Goal: Information Seeking & Learning: Learn about a topic

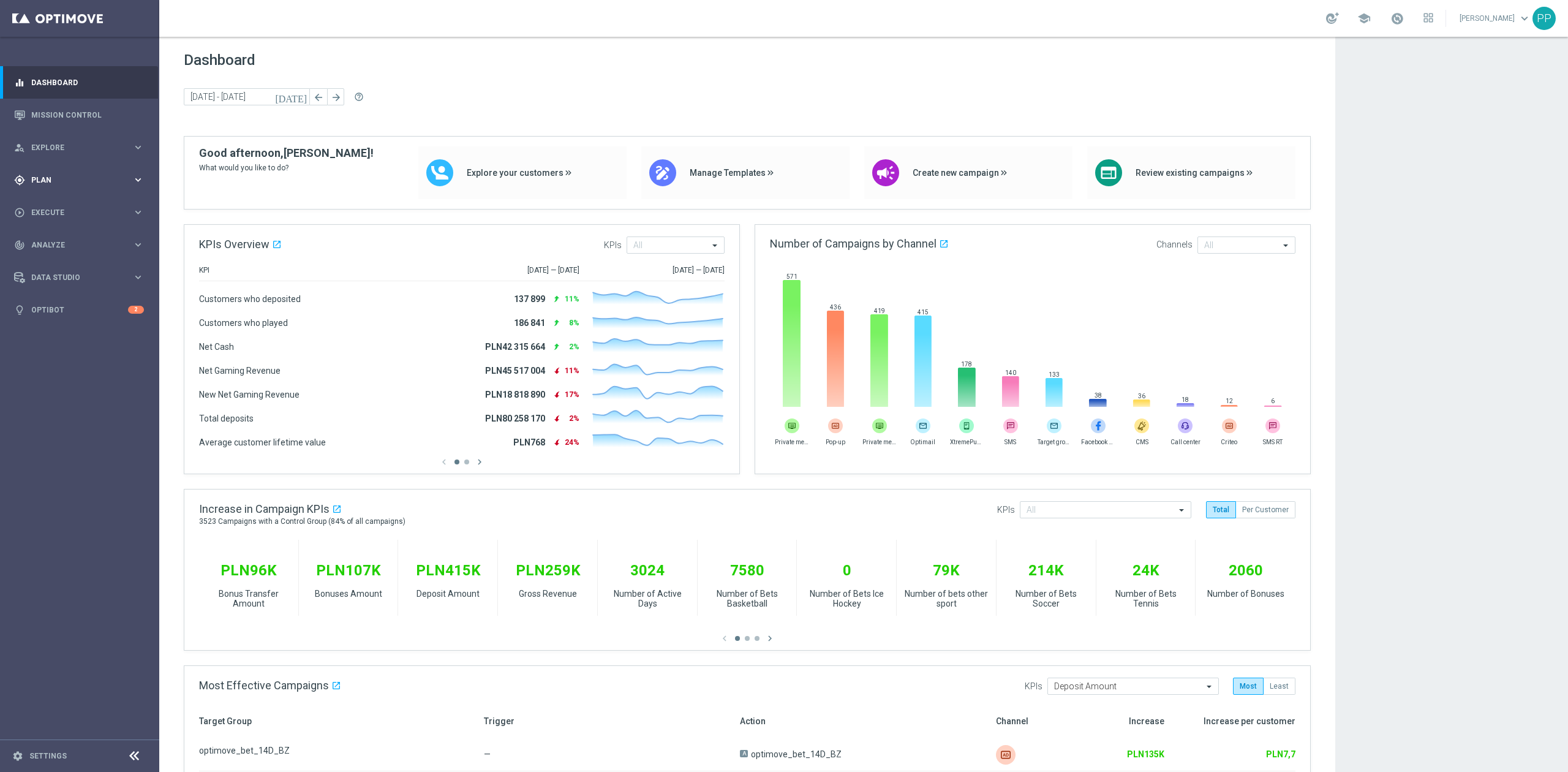
click at [81, 189] on div "gps_fixed Plan keyboard_arrow_right" at bounding box center [79, 180] width 158 height 33
click at [69, 111] on link "Mission Control" at bounding box center [87, 115] width 112 height 33
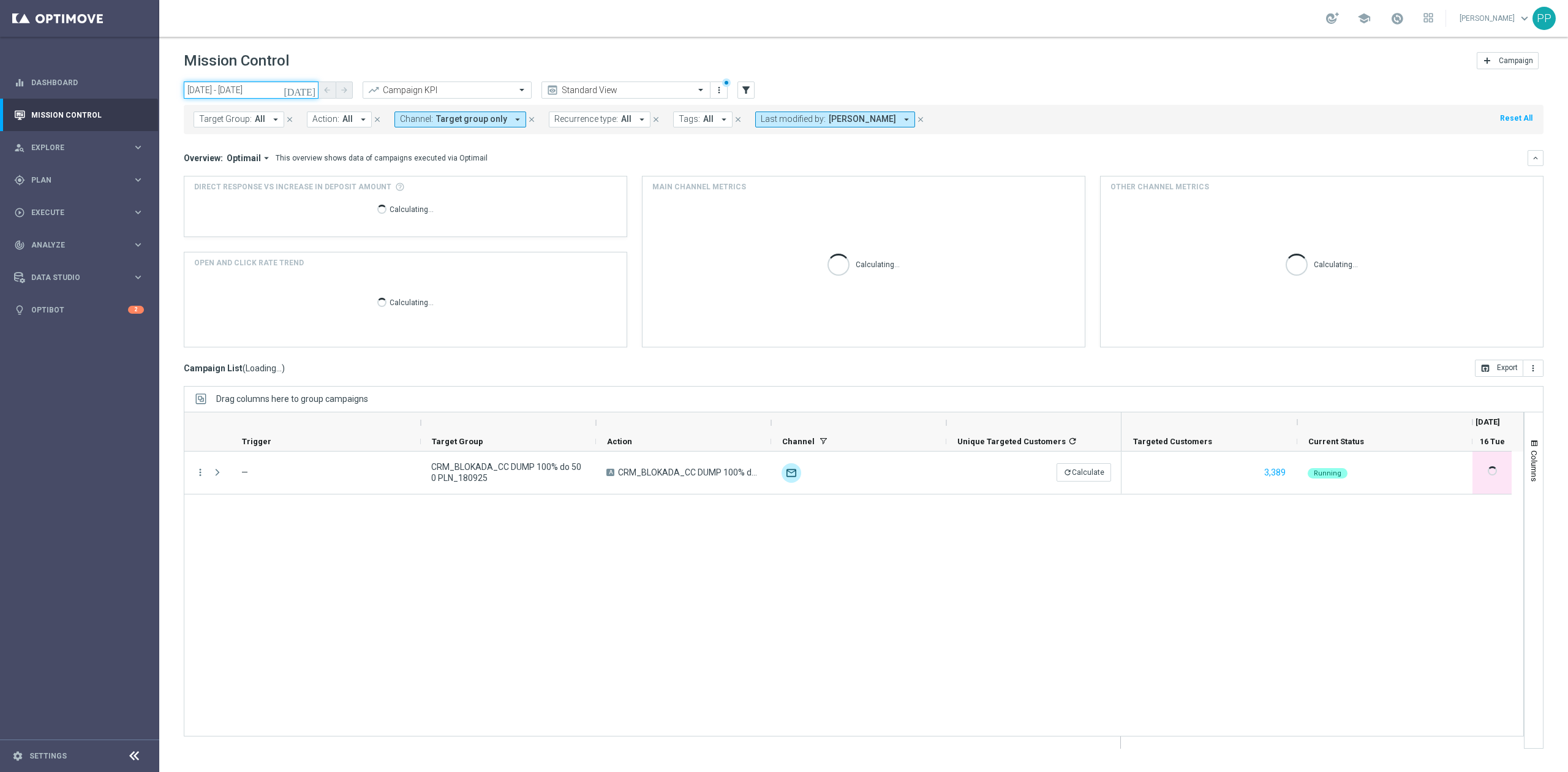
click at [201, 87] on input "[DATE] - [DATE]" at bounding box center [251, 90] width 135 height 17
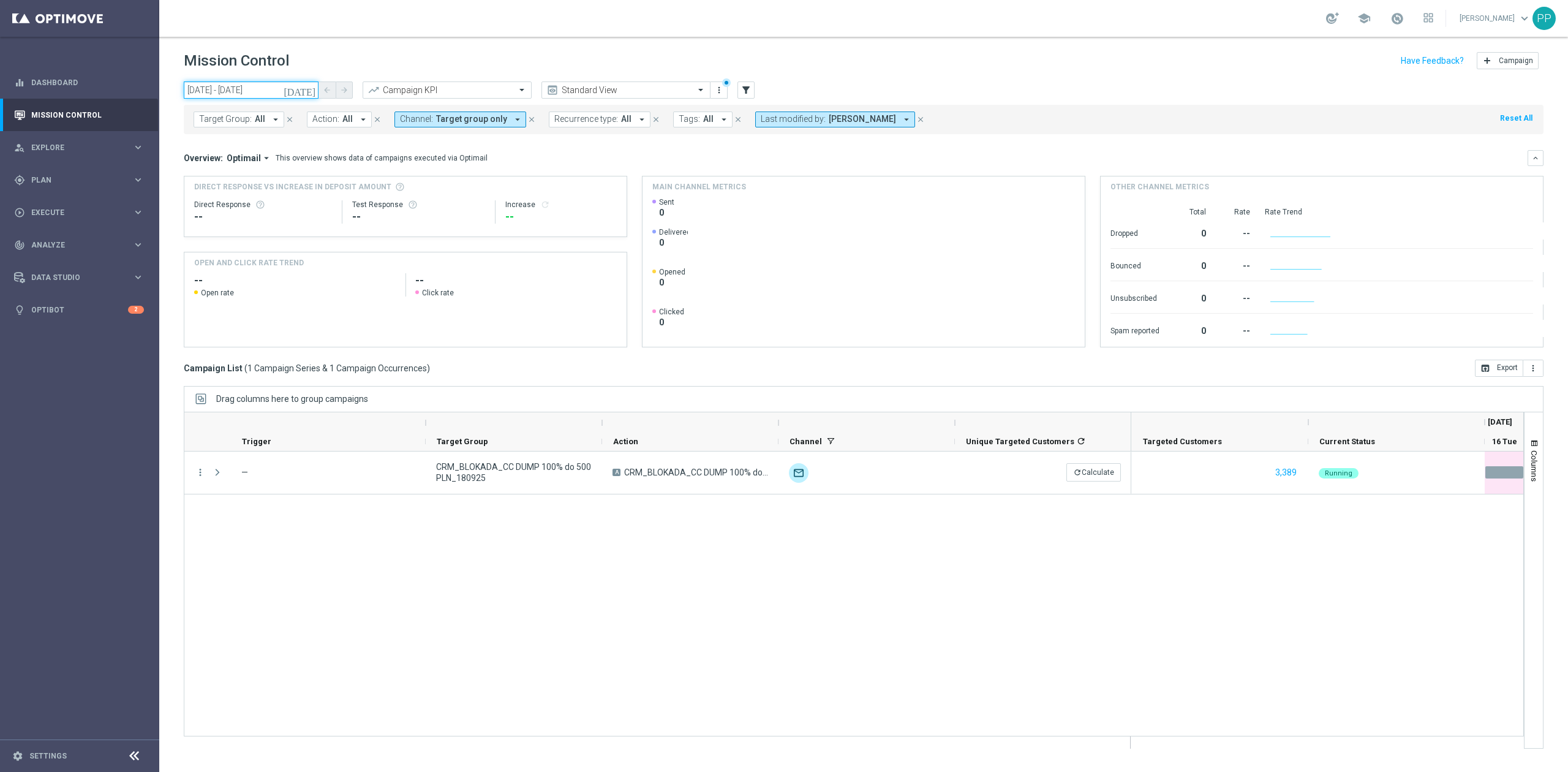
click at [256, 96] on input "[DATE] - [DATE]" at bounding box center [251, 90] width 135 height 17
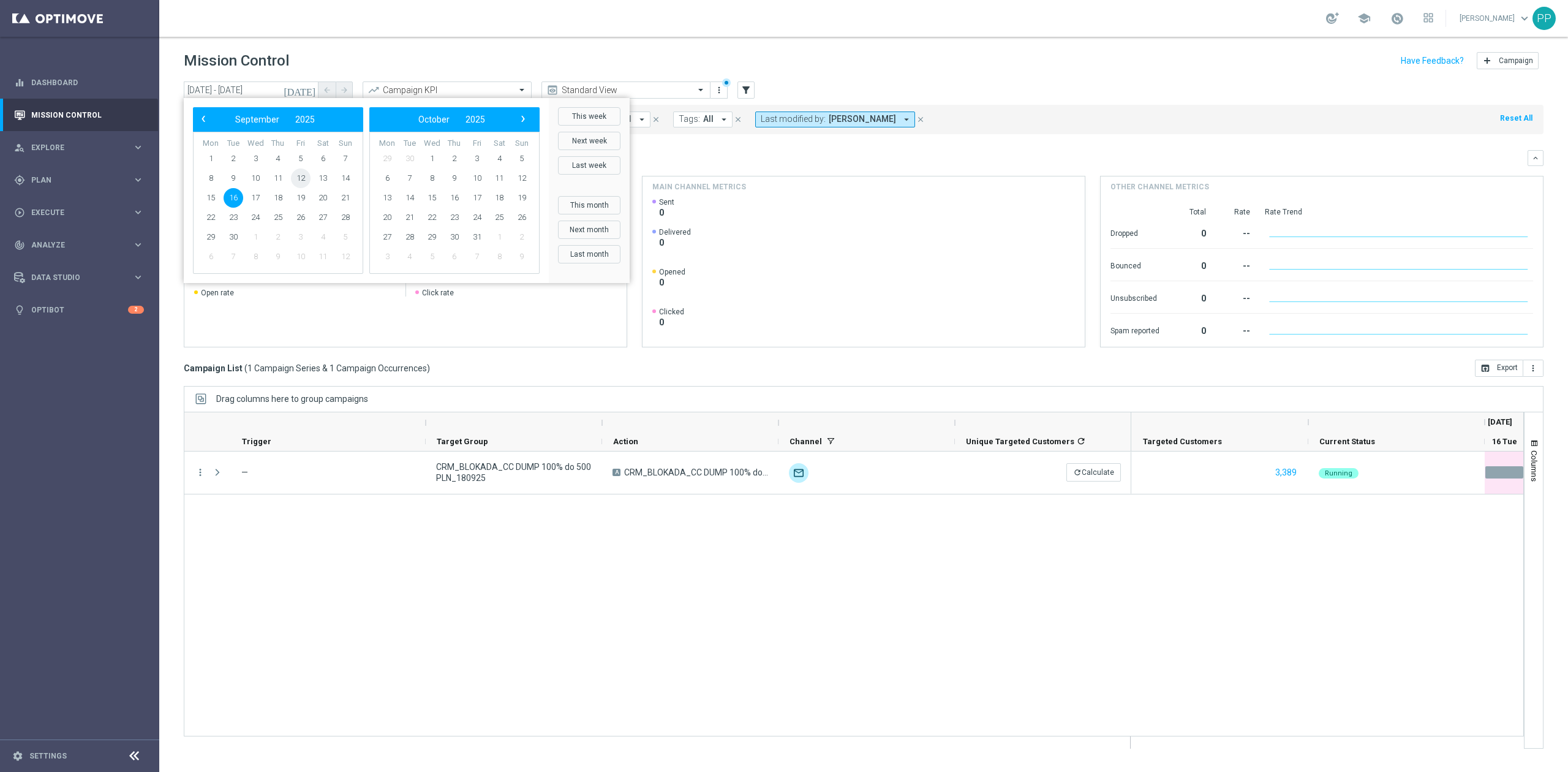
click at [294, 178] on span "12" at bounding box center [301, 179] width 20 height 20
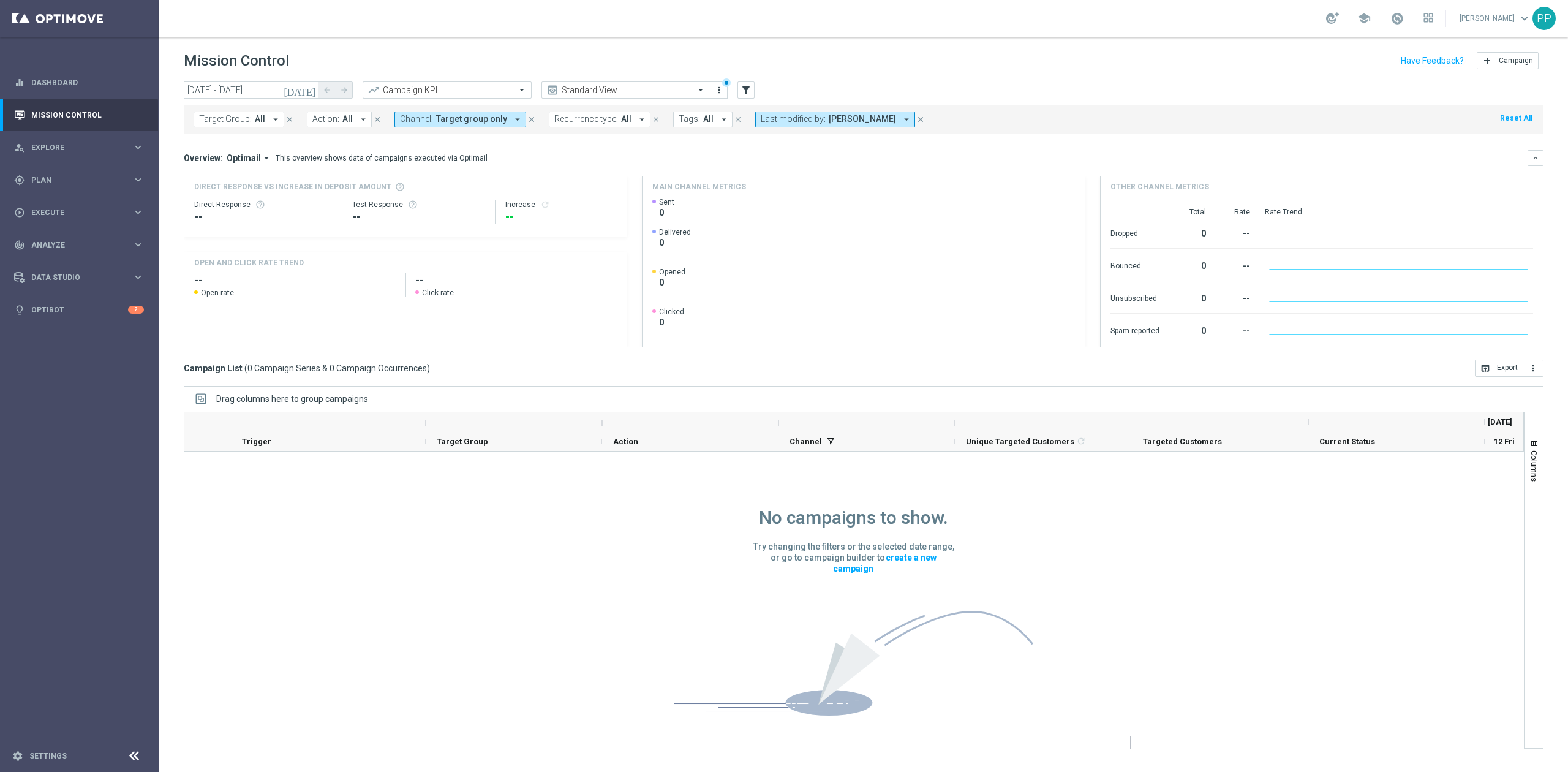
click at [471, 112] on button "Channel: Target group only arrow_drop_down" at bounding box center [460, 120] width 131 height 16
click at [0, 0] on div "Clear" at bounding box center [0, 0] width 0 height 0
click at [569, 23] on div "school [PERSON_NAME] keyboard_arrow_down PP" at bounding box center [863, 18] width 1408 height 37
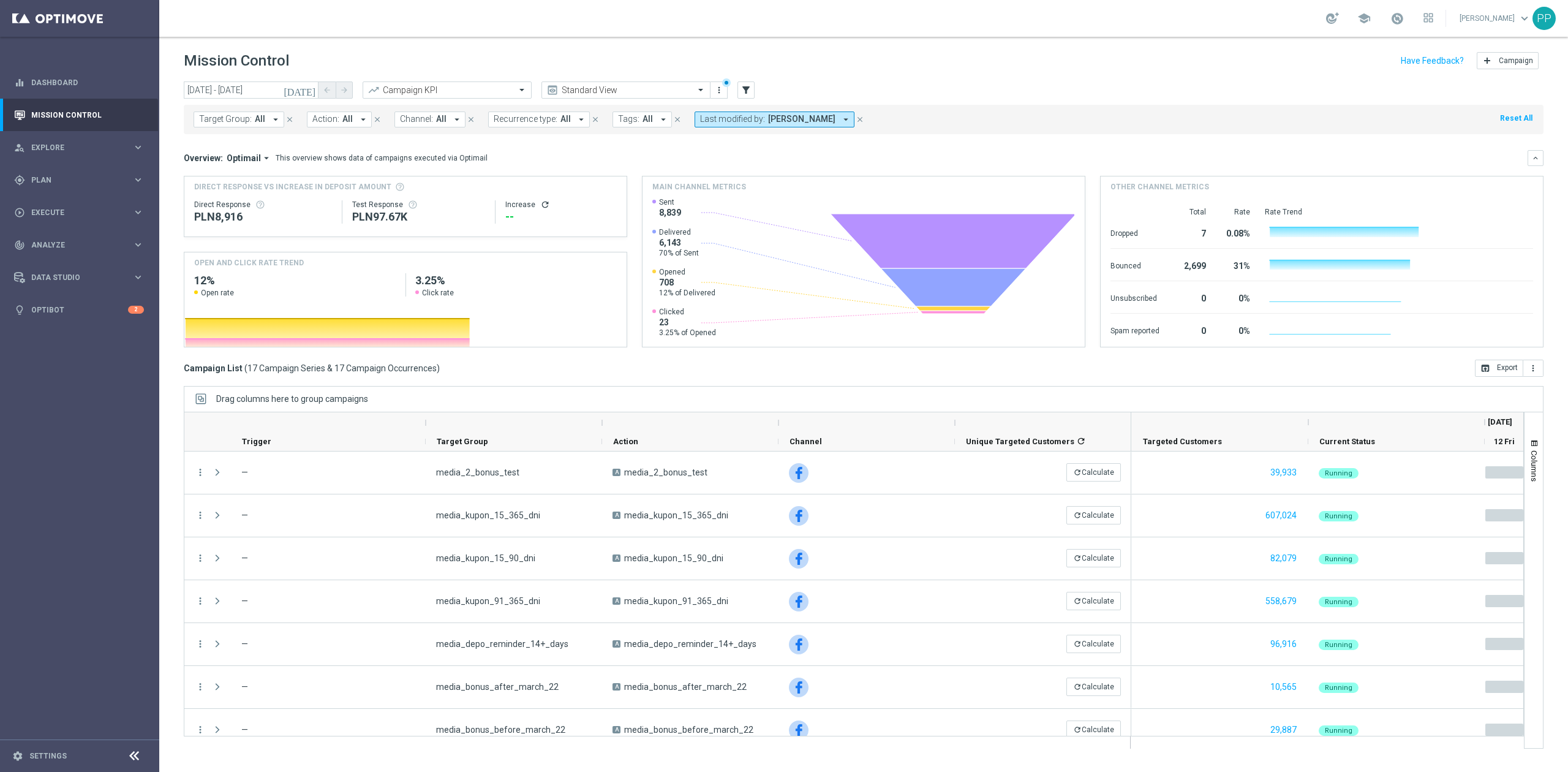
click at [429, 116] on span "Channel:" at bounding box center [416, 119] width 33 height 10
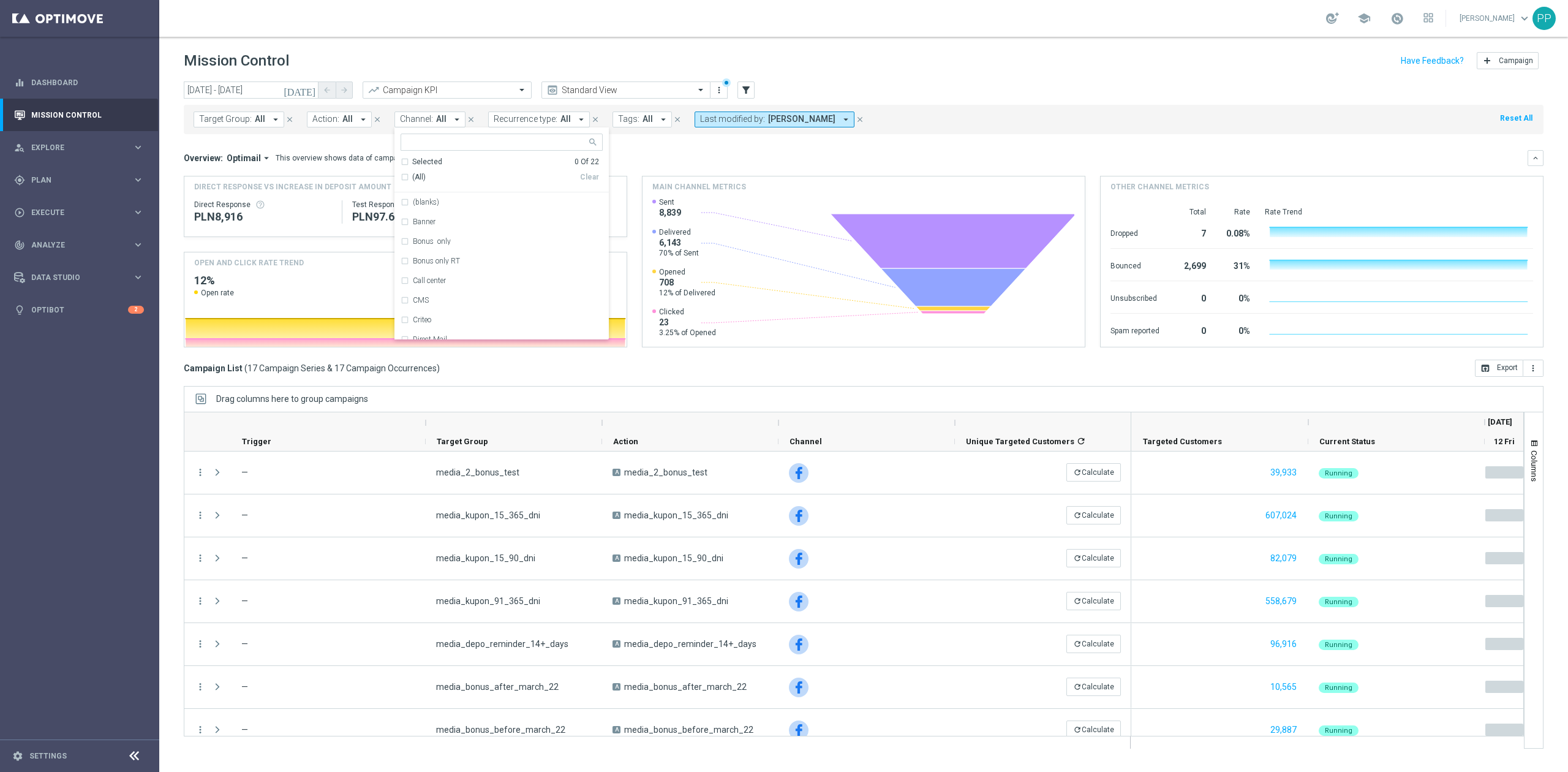
click at [465, 45] on header "Mission Control add Campaign" at bounding box center [863, 59] width 1408 height 44
click at [539, 129] on div "Target Group: All arrow_drop_down close Action: All arrow_drop_down close Chann…" at bounding box center [863, 119] width 1359 height 29
click at [541, 118] on span "Recurrence type:" at bounding box center [525, 119] width 63 height 10
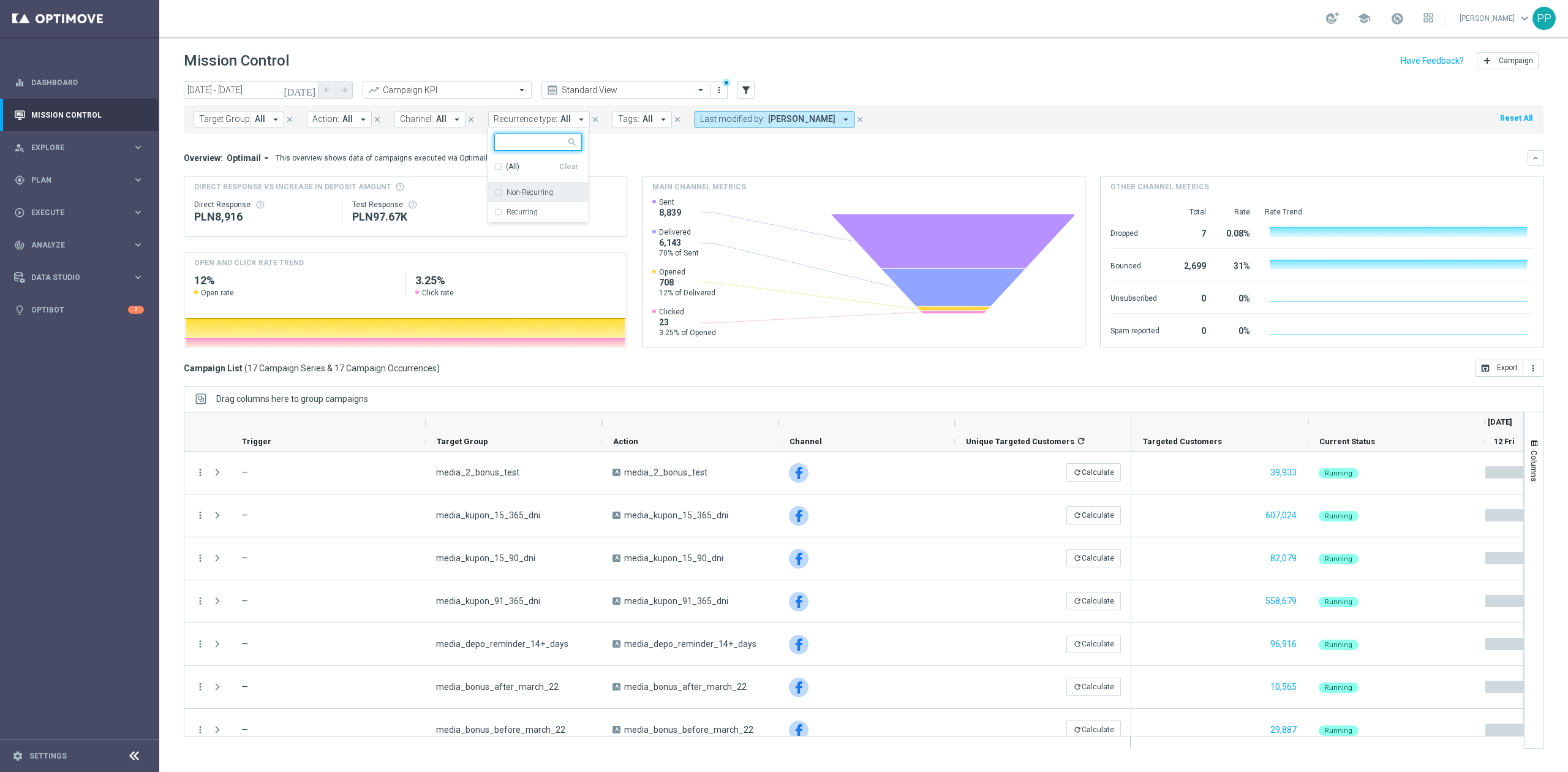
click at [542, 195] on label "Non-Recurring" at bounding box center [529, 192] width 46 height 7
click at [563, 42] on header "Mission Control add Campaign" at bounding box center [863, 59] width 1408 height 44
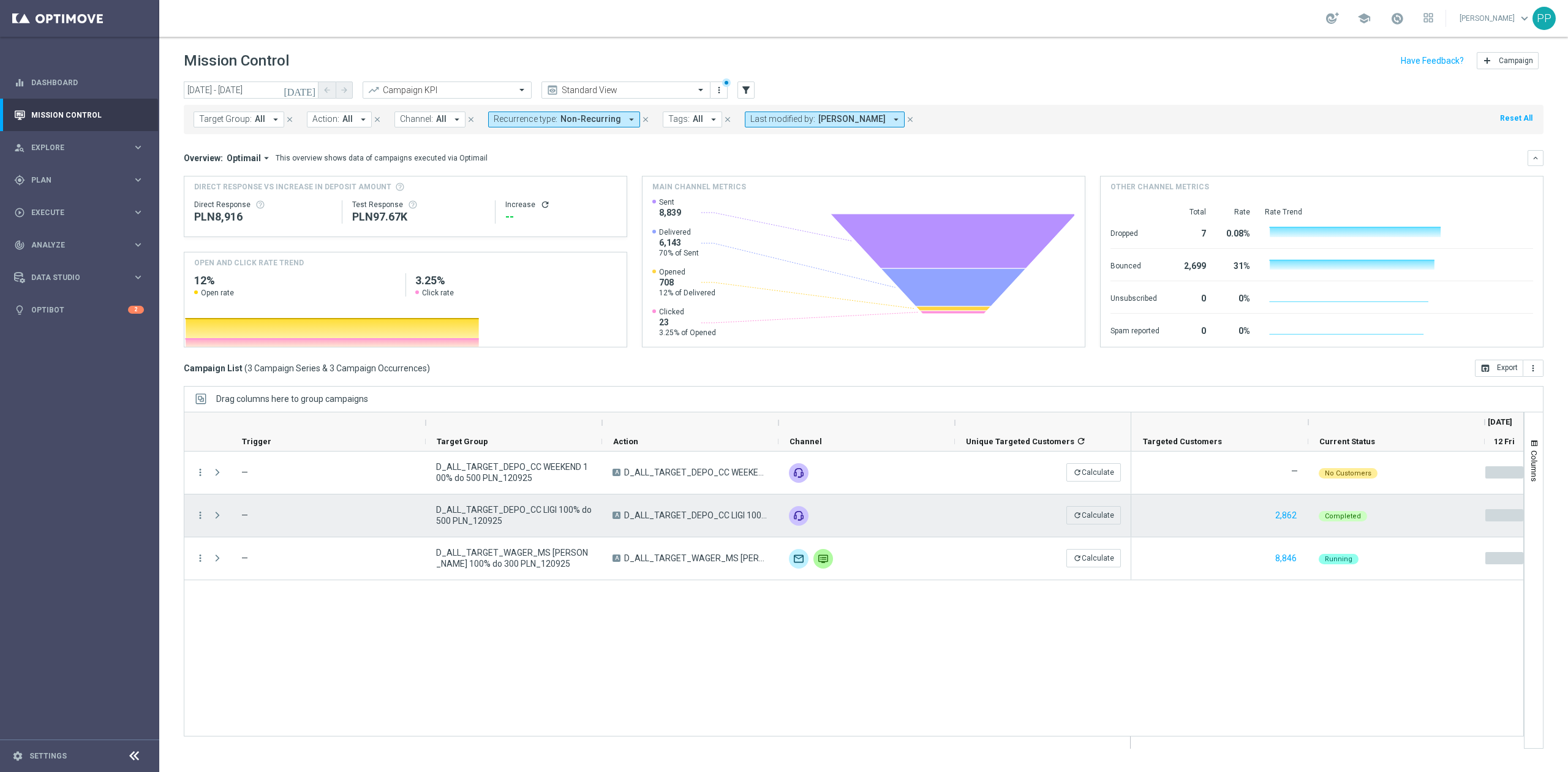
click at [472, 508] on span "D_ALL_TARGET_DEPO_CC LIGI 100% do 500 PLN_120925" at bounding box center [513, 515] width 155 height 22
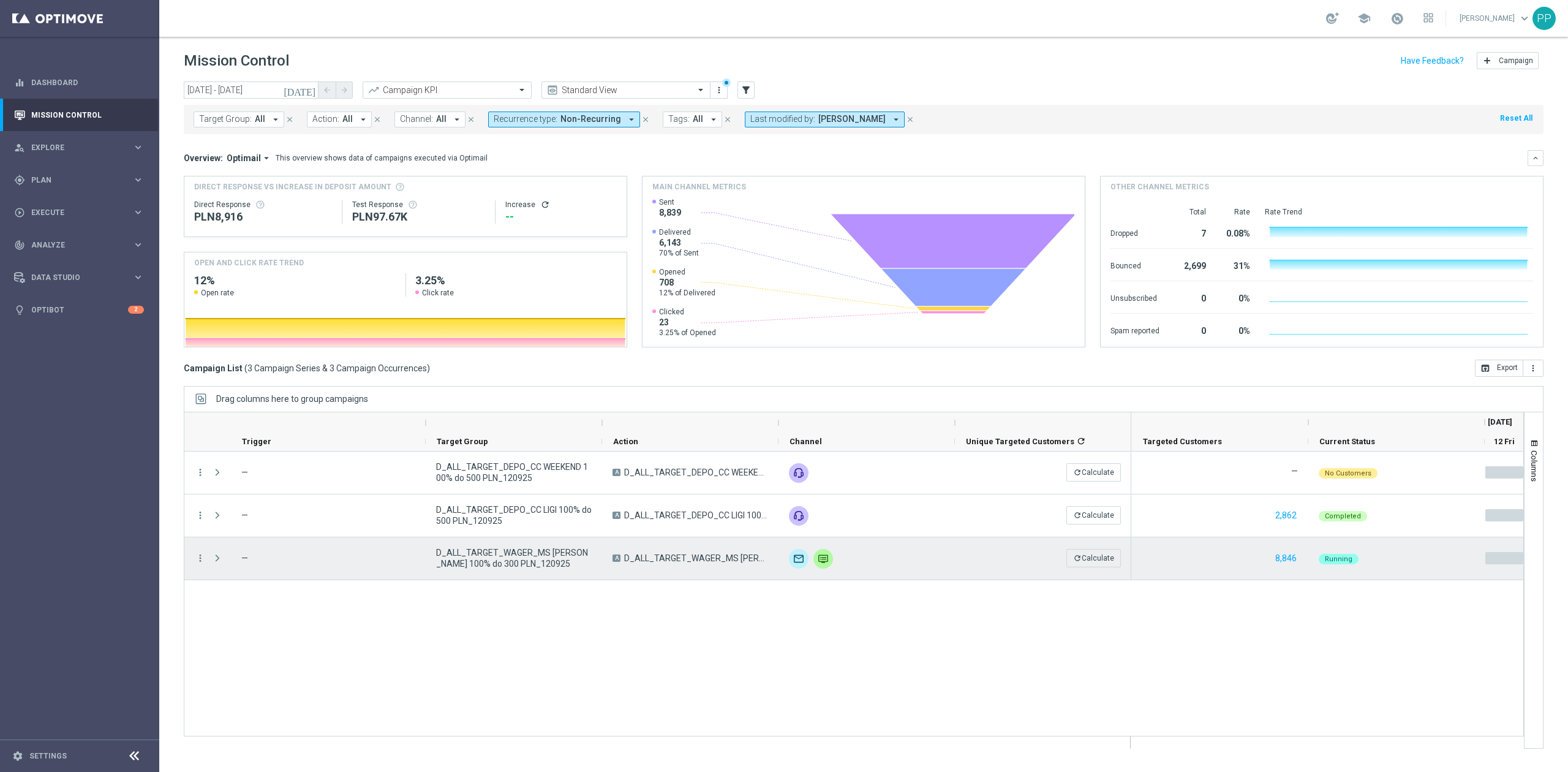
click at [495, 552] on span "D_ALL_TARGET_WAGER_MS [PERSON_NAME] 100% do 300 PLN_120925" at bounding box center [513, 558] width 155 height 22
click at [197, 560] on icon "more_vert" at bounding box center [200, 558] width 11 height 11
click at [471, 645] on div "more_vert — D_ALL_TARGET_DEPO_CC WEEKEND 100% do 500 PLN_120925 A D_ALL_TARGET_…" at bounding box center [853, 594] width 1339 height 285
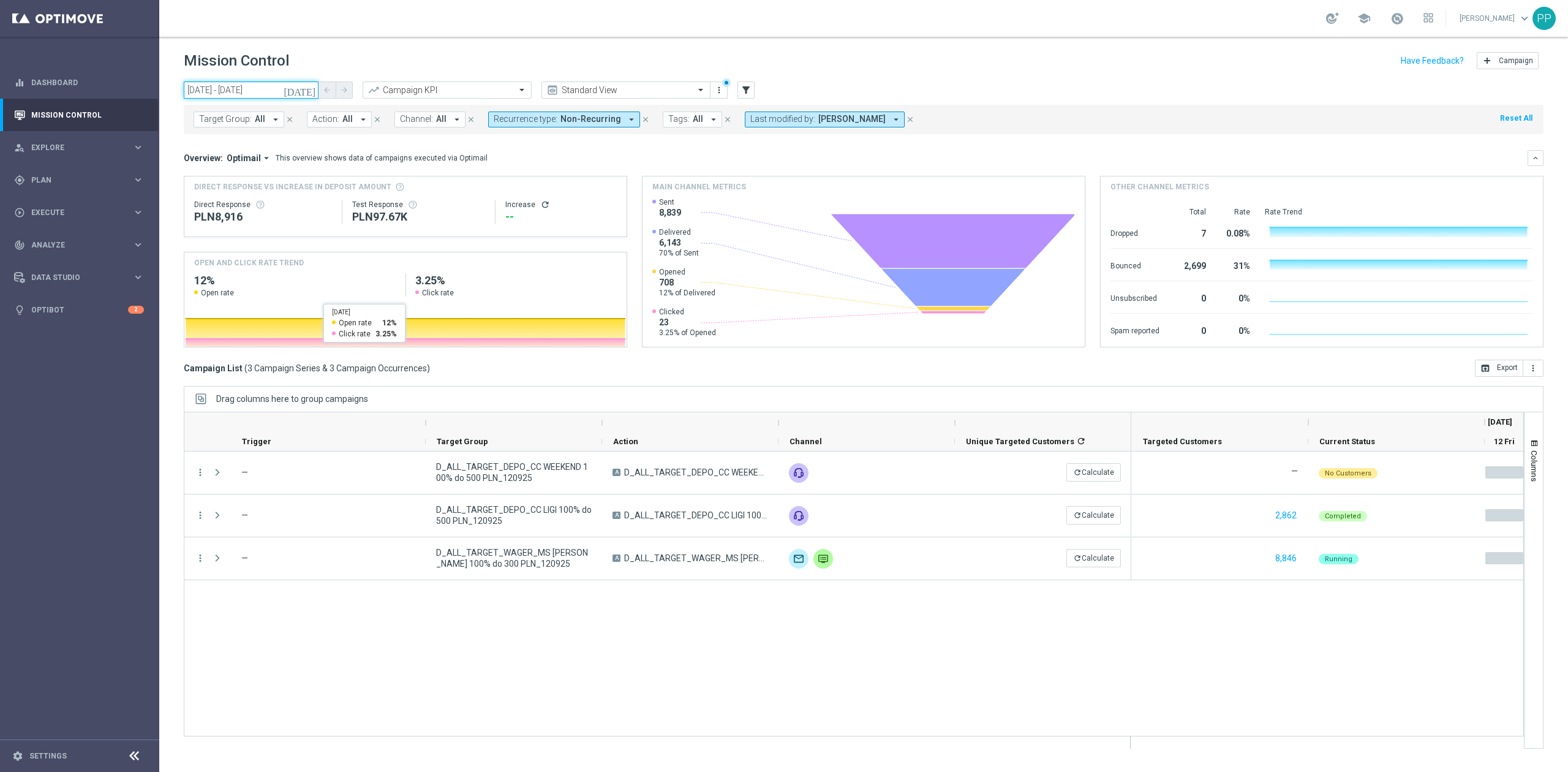
click at [242, 93] on input "[DATE] - [DATE]" at bounding box center [251, 90] width 135 height 17
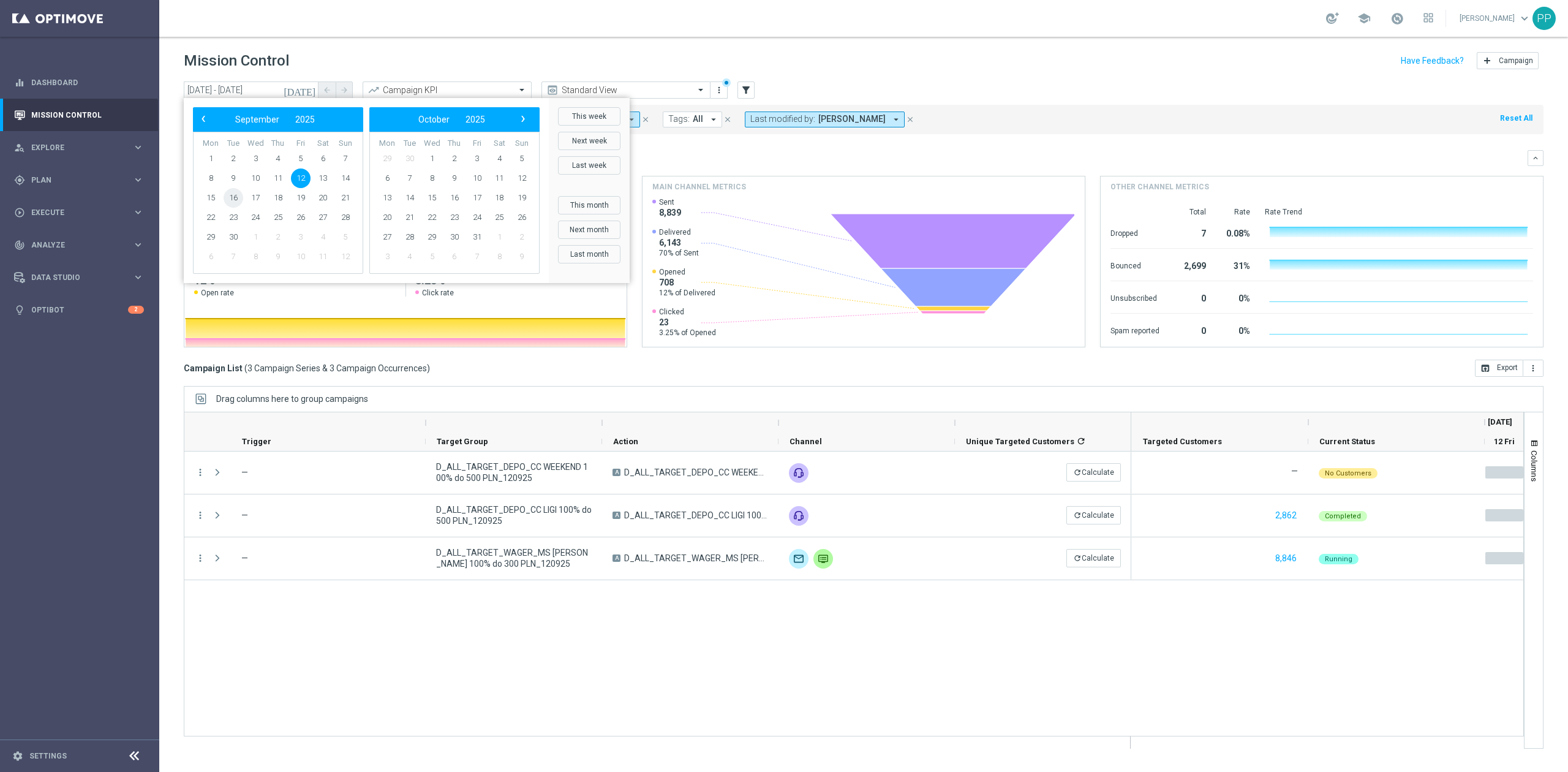
click at [239, 197] on span "16" at bounding box center [233, 198] width 20 height 20
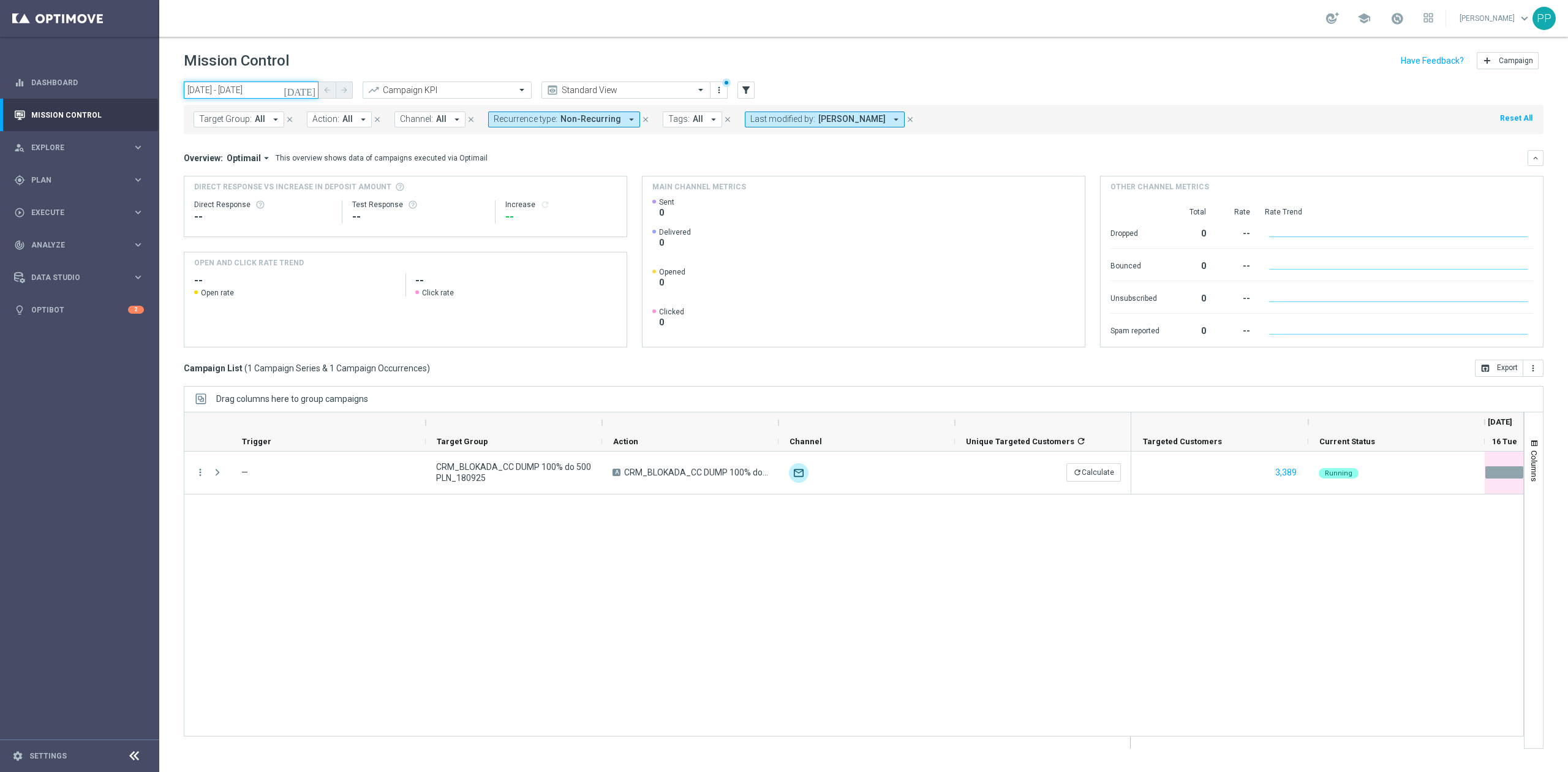
click at [272, 89] on input "[DATE] - [DATE]" at bounding box center [251, 90] width 135 height 17
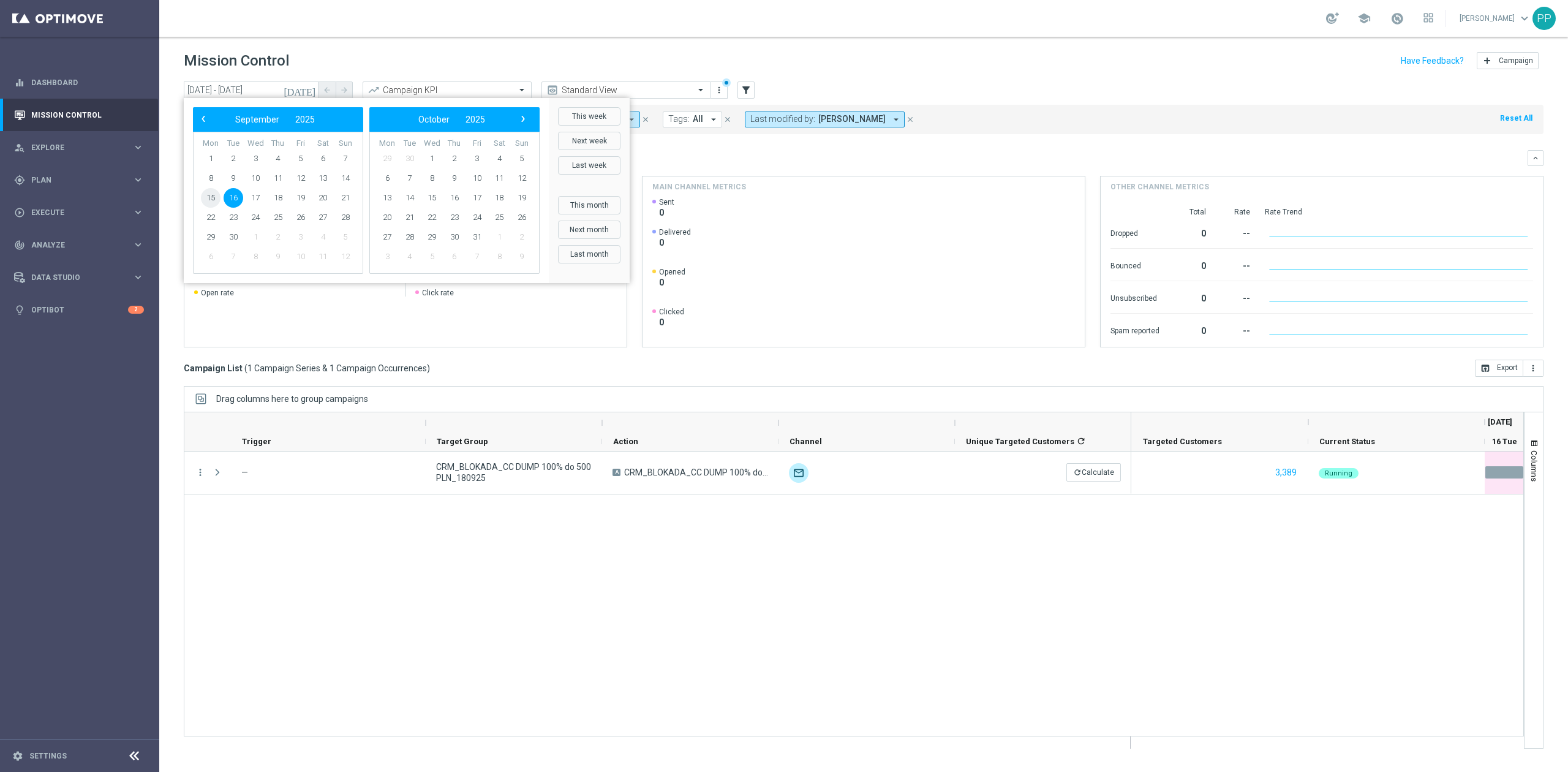
click at [212, 196] on span "15" at bounding box center [210, 198] width 20 height 20
type input "[DATE] - [DATE]"
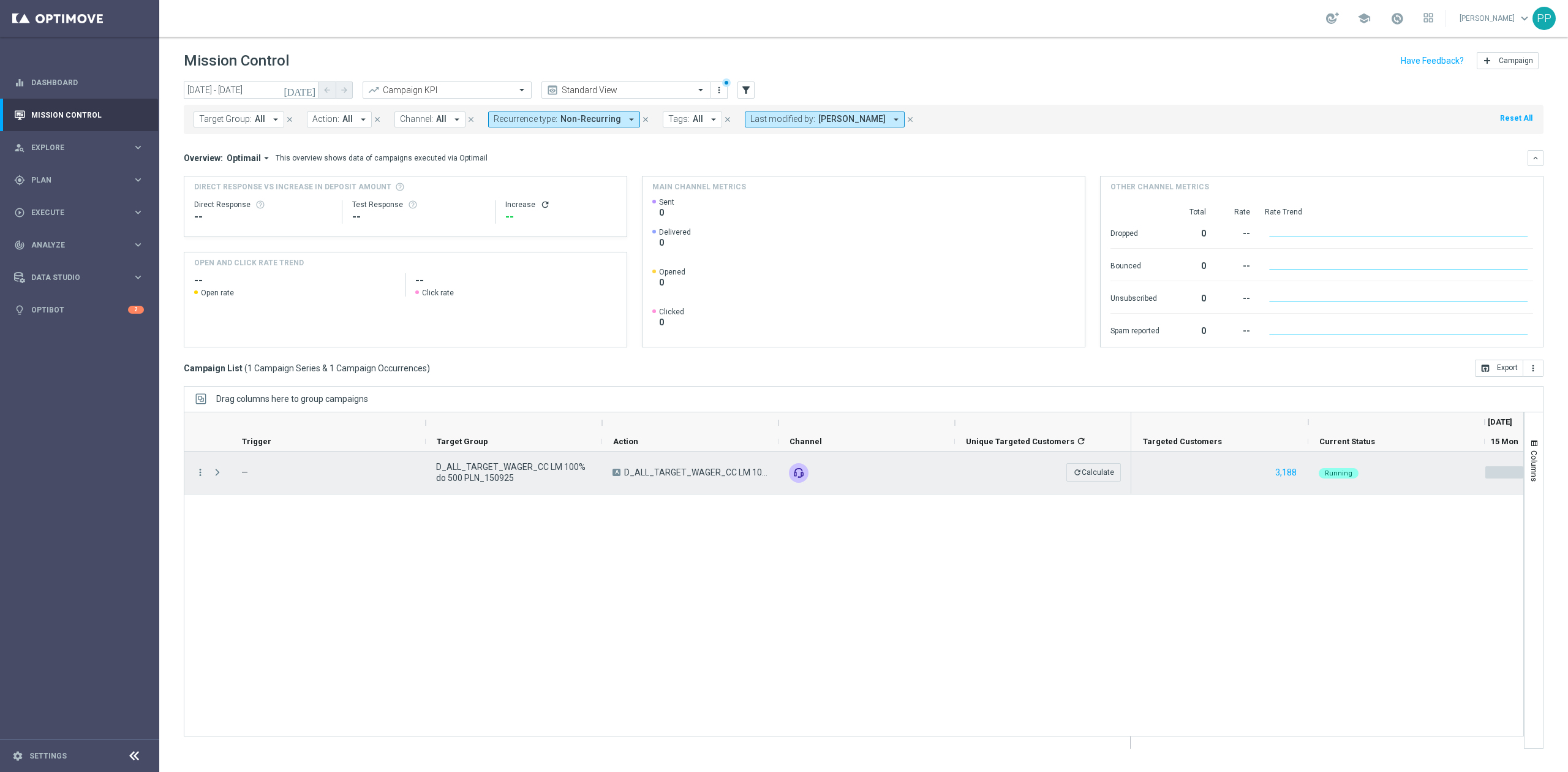
click at [497, 468] on span "D_ALL_TARGET_WAGER_CC LM 100% do 500 PLN_150925" at bounding box center [513, 472] width 155 height 22
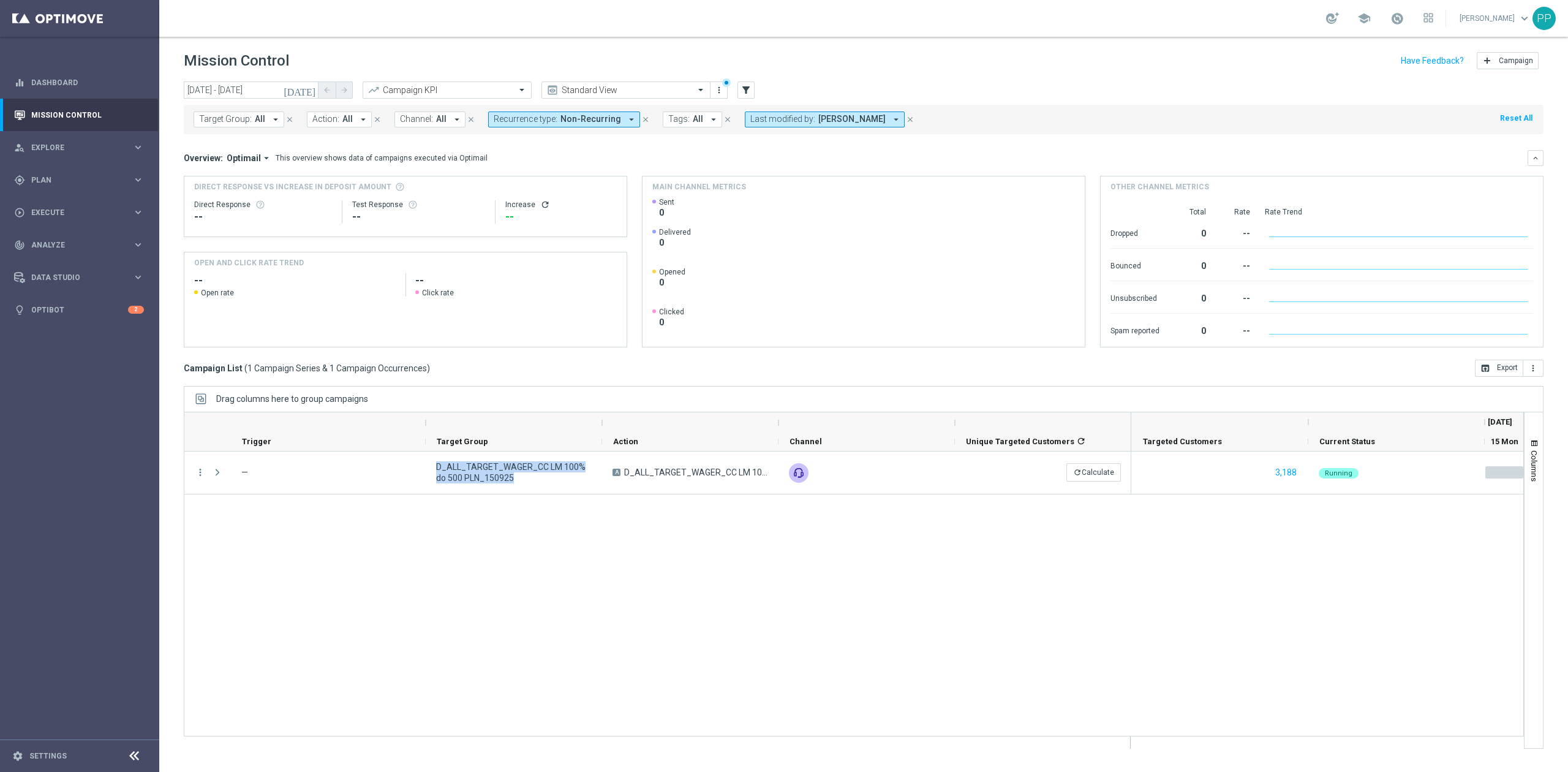
click at [782, 118] on span "Last modified by:" at bounding box center [783, 119] width 65 height 10
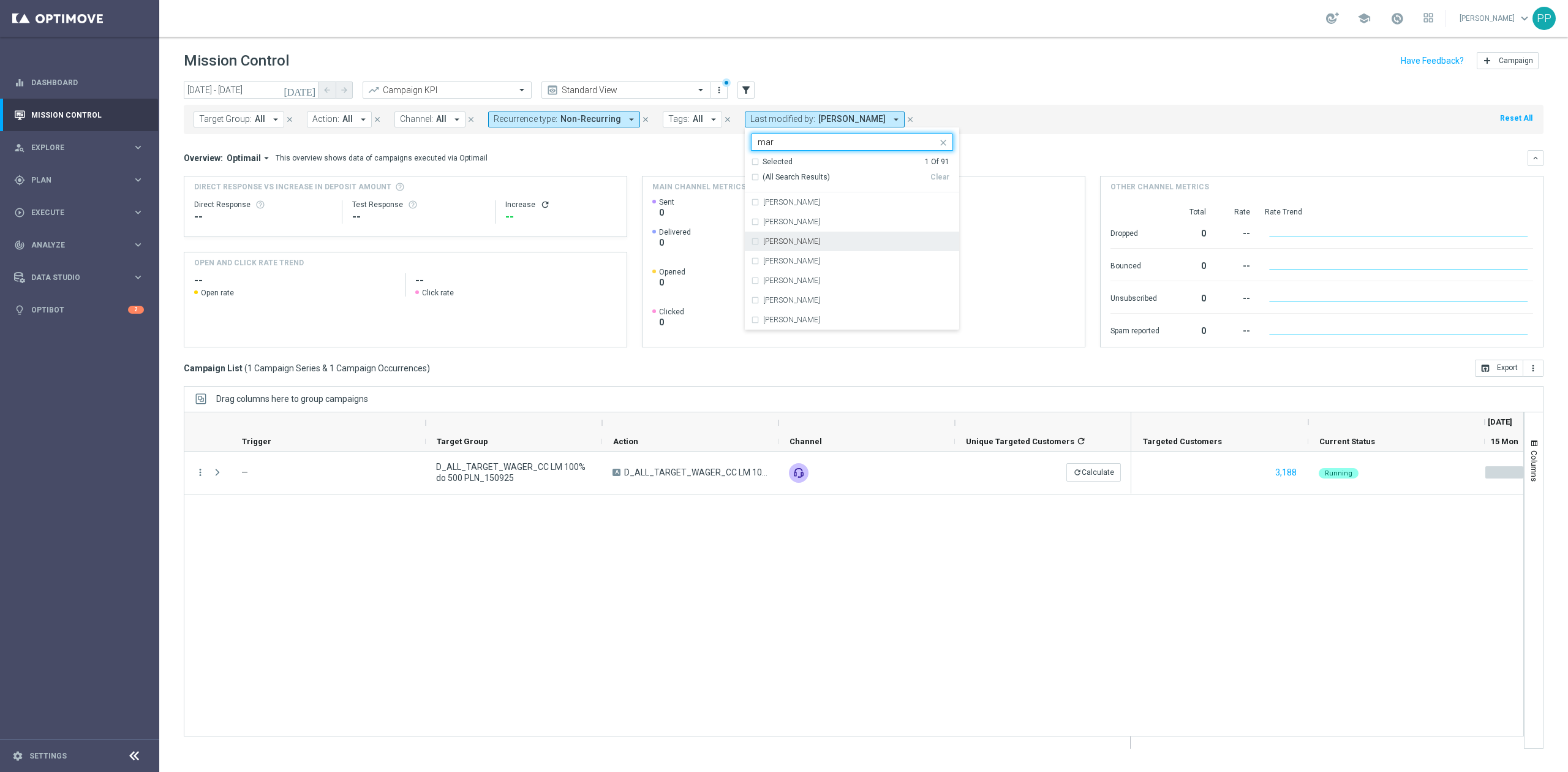
click at [825, 240] on div "[PERSON_NAME]" at bounding box center [857, 241] width 190 height 7
type input "mar"
click at [976, 82] on div "[DATE] [DATE] - [DATE] arrow_back arrow_forward Campaign KPI trending_up Standa…" at bounding box center [863, 91] width 1359 height 18
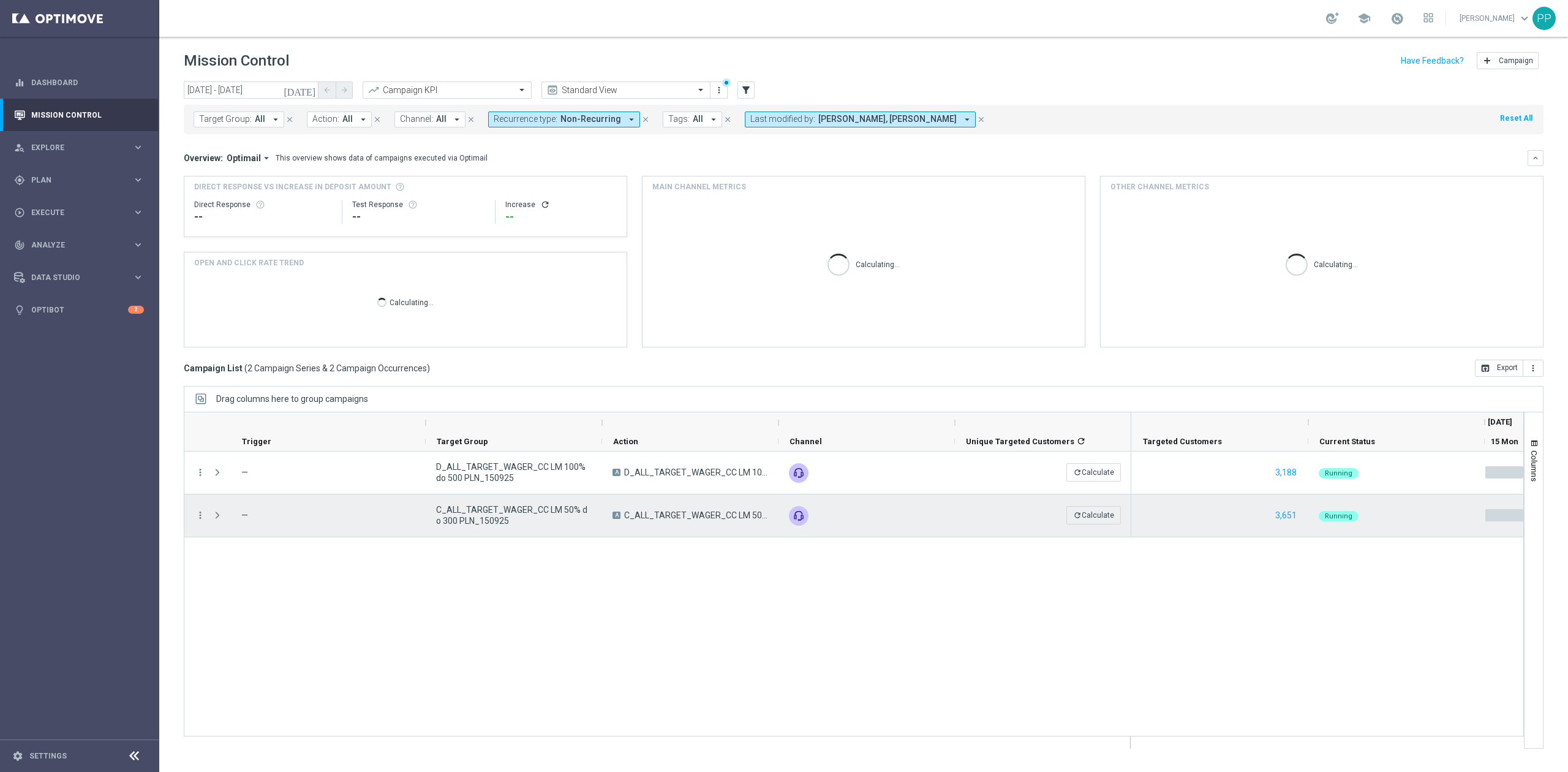
click at [488, 518] on span "C_ALL_TARGET_WAGER_CC LM 50% do 300 PLN_150925" at bounding box center [513, 515] width 155 height 22
click at [490, 518] on span "C_ALL_TARGET_WAGER_CC LM 50% do 300 PLN_150925" at bounding box center [513, 515] width 155 height 22
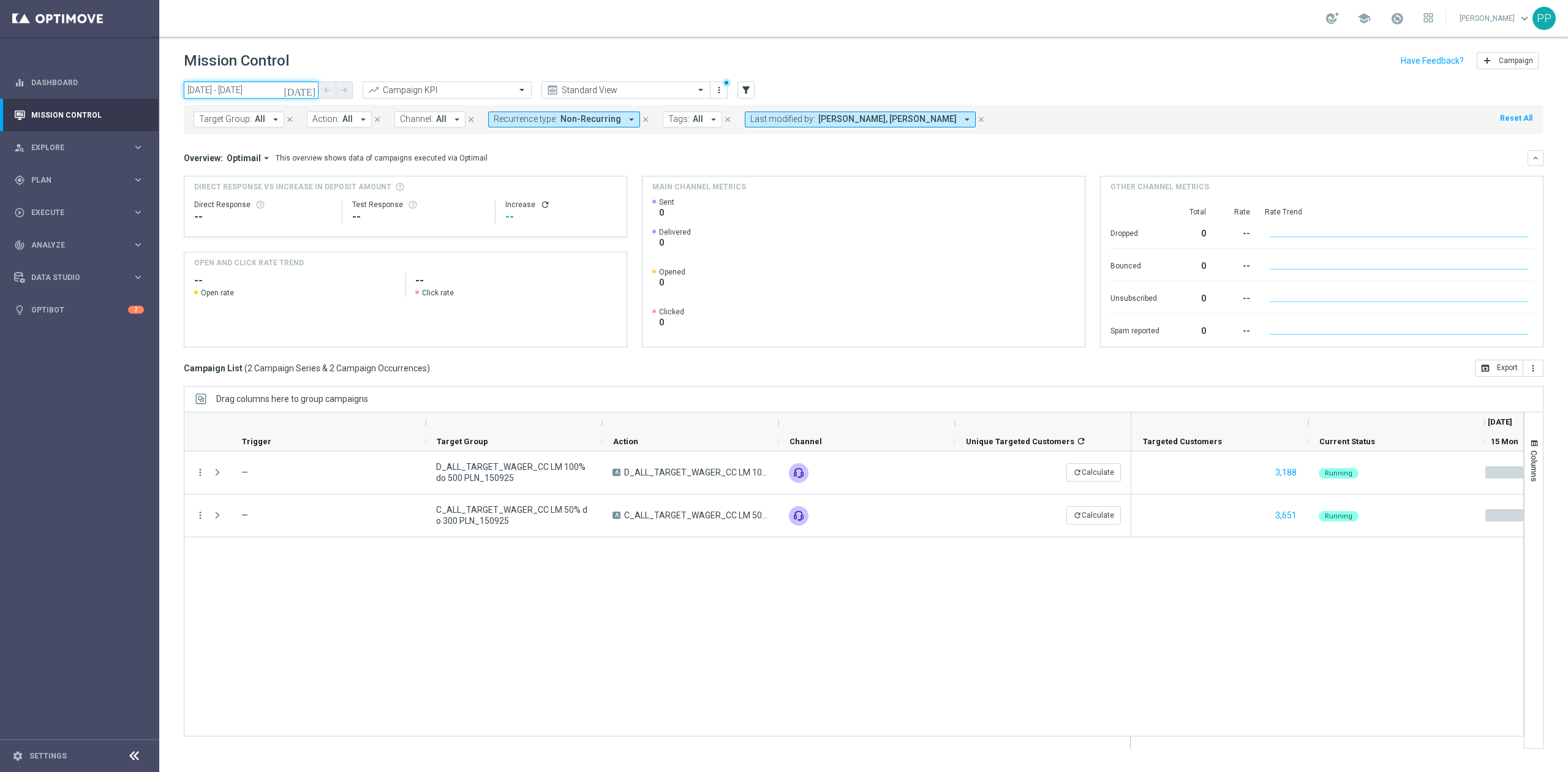
click at [252, 87] on input "[DATE] - [DATE]" at bounding box center [251, 90] width 135 height 17
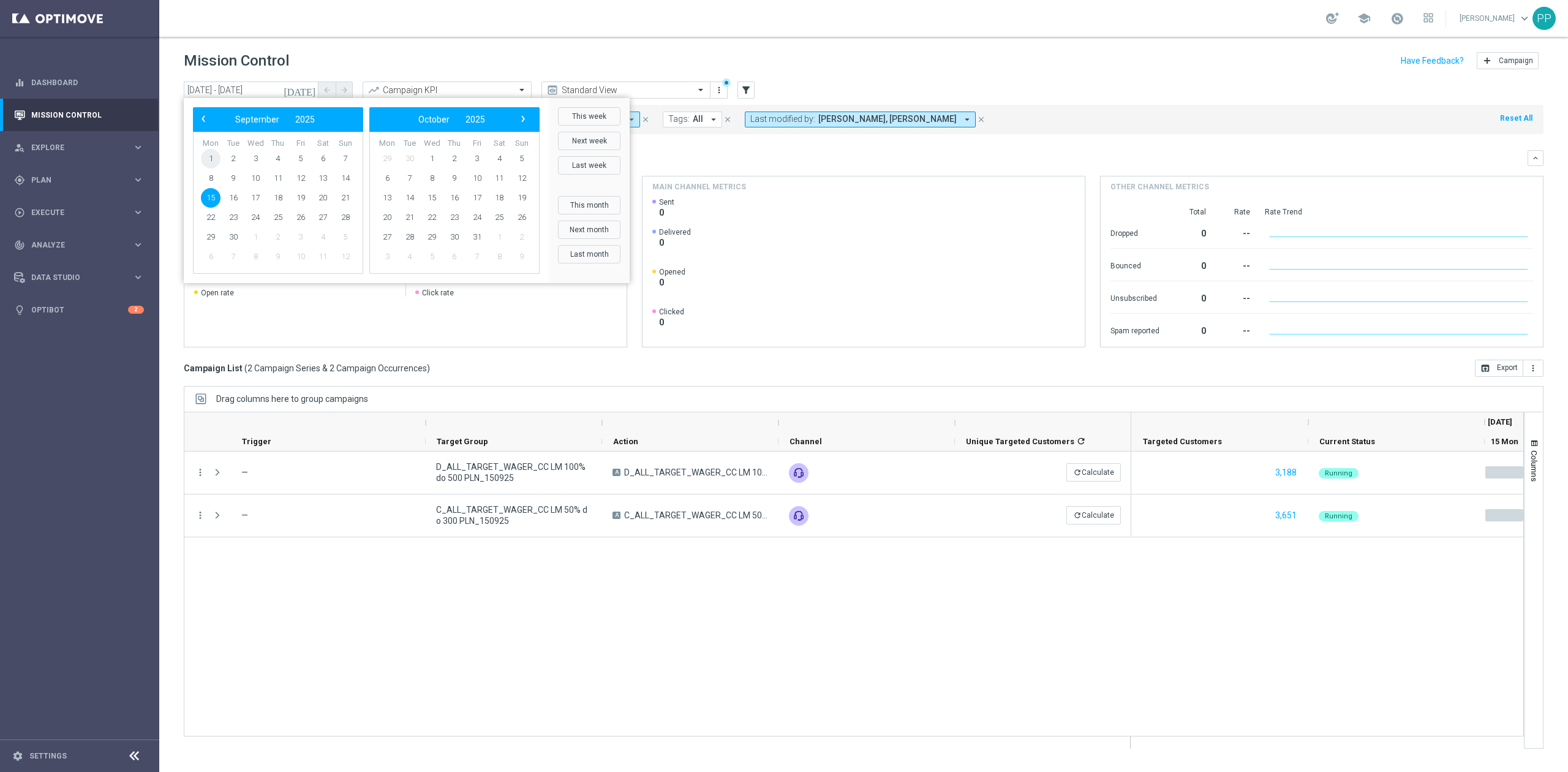
click at [214, 163] on span "1" at bounding box center [210, 159] width 20 height 20
click at [233, 160] on span "2" at bounding box center [233, 159] width 20 height 20
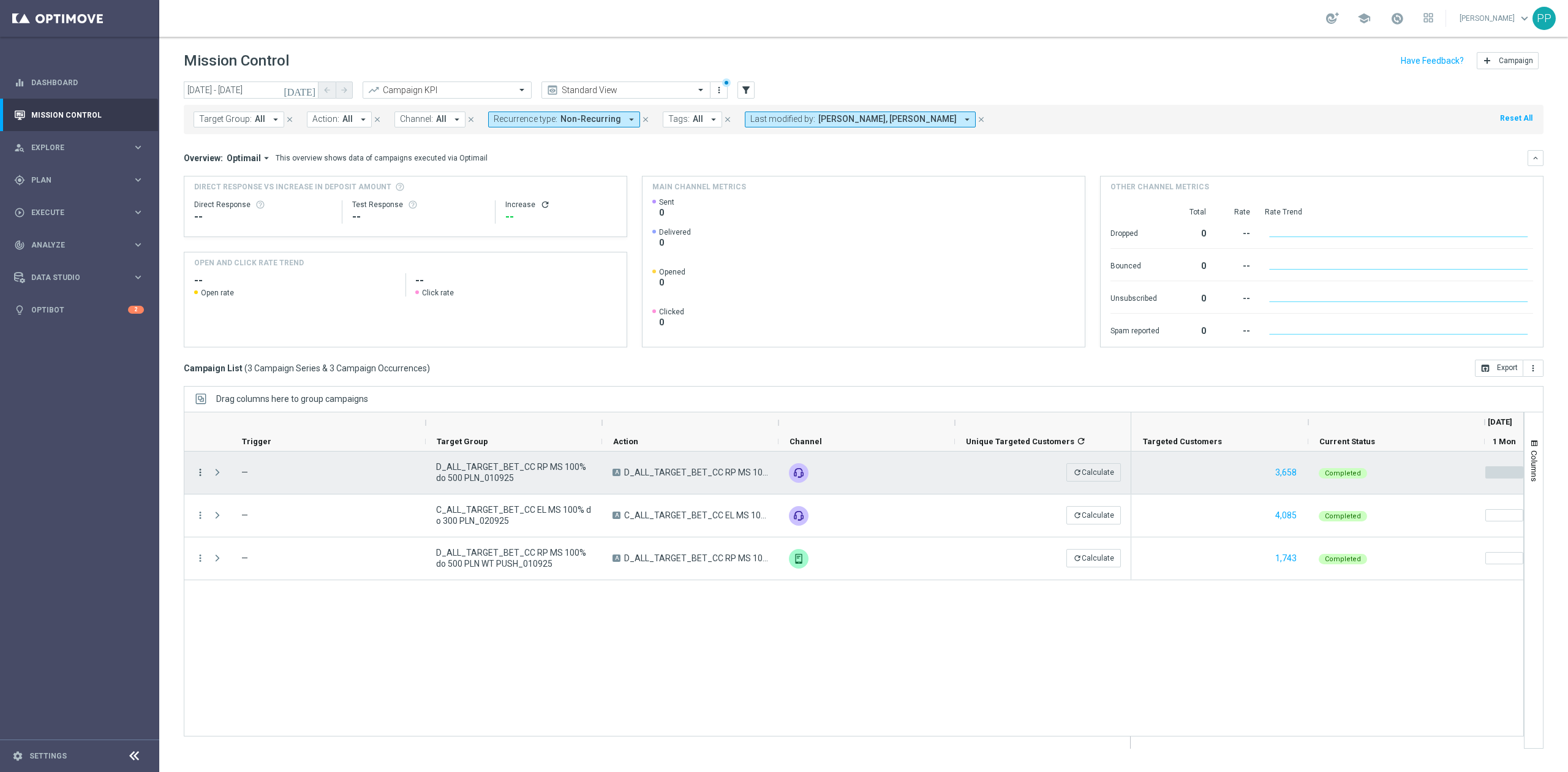
click at [205, 471] on div "more_vert" at bounding box center [195, 473] width 22 height 43
click at [202, 471] on icon "more_vert" at bounding box center [200, 472] width 11 height 11
click at [243, 545] on span "Go to Campaign Analysis" at bounding box center [268, 549] width 88 height 8
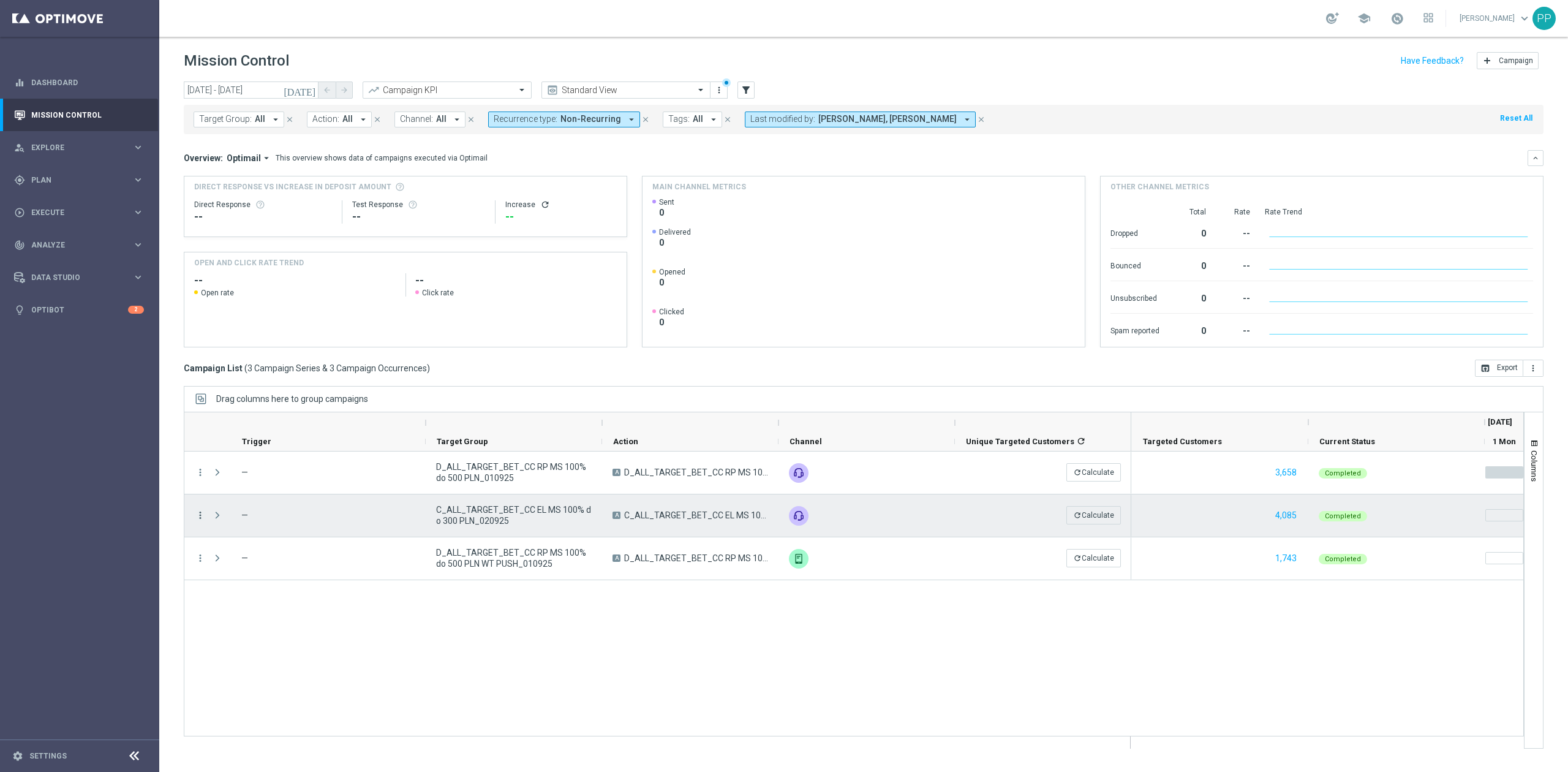
click at [202, 511] on icon "more_vert" at bounding box center [200, 515] width 11 height 11
click at [261, 596] on div "Go to Campaign Analysis" at bounding box center [282, 591] width 114 height 8
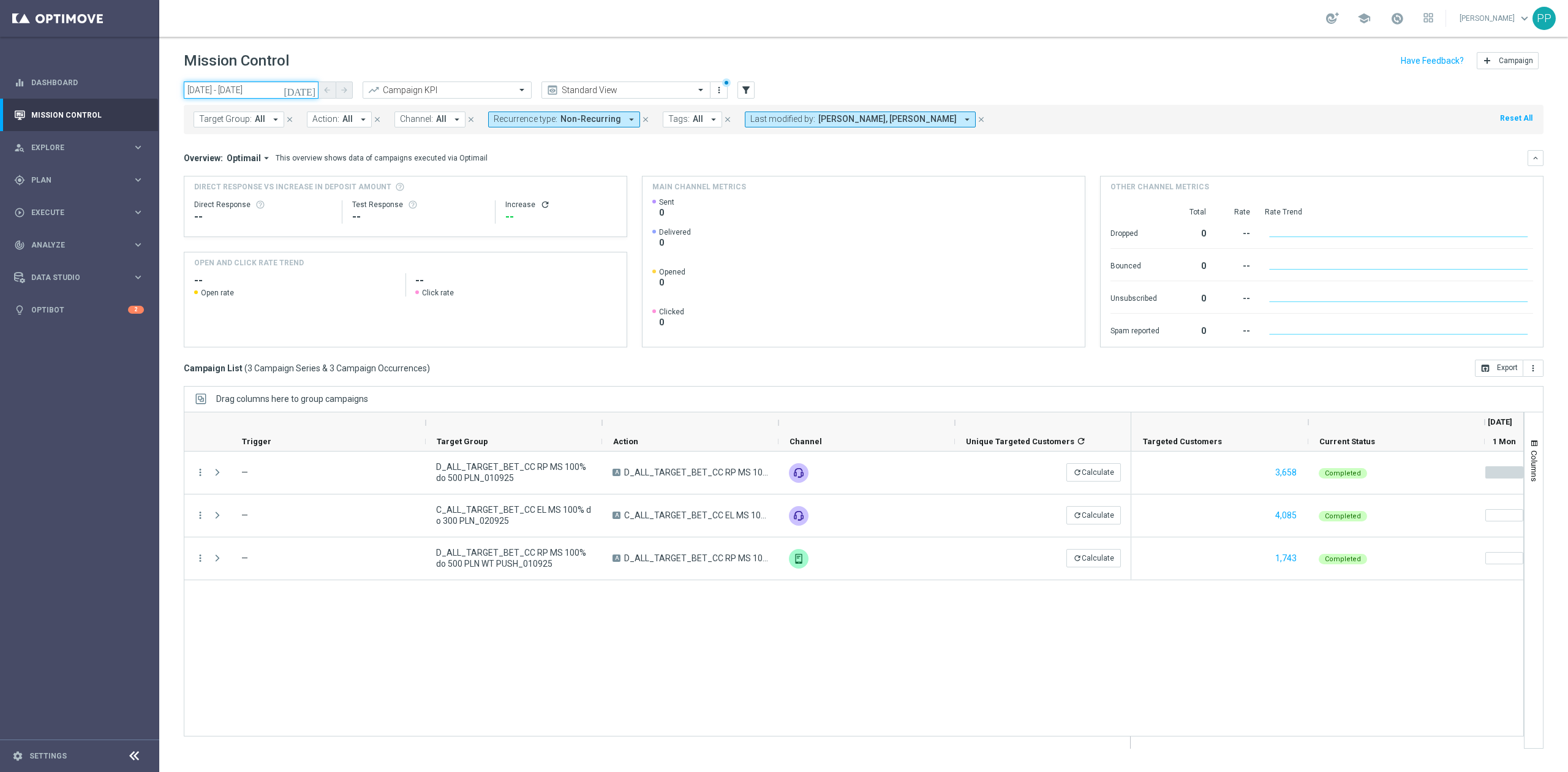
click at [243, 88] on input "[DATE] - [DATE]" at bounding box center [251, 90] width 135 height 17
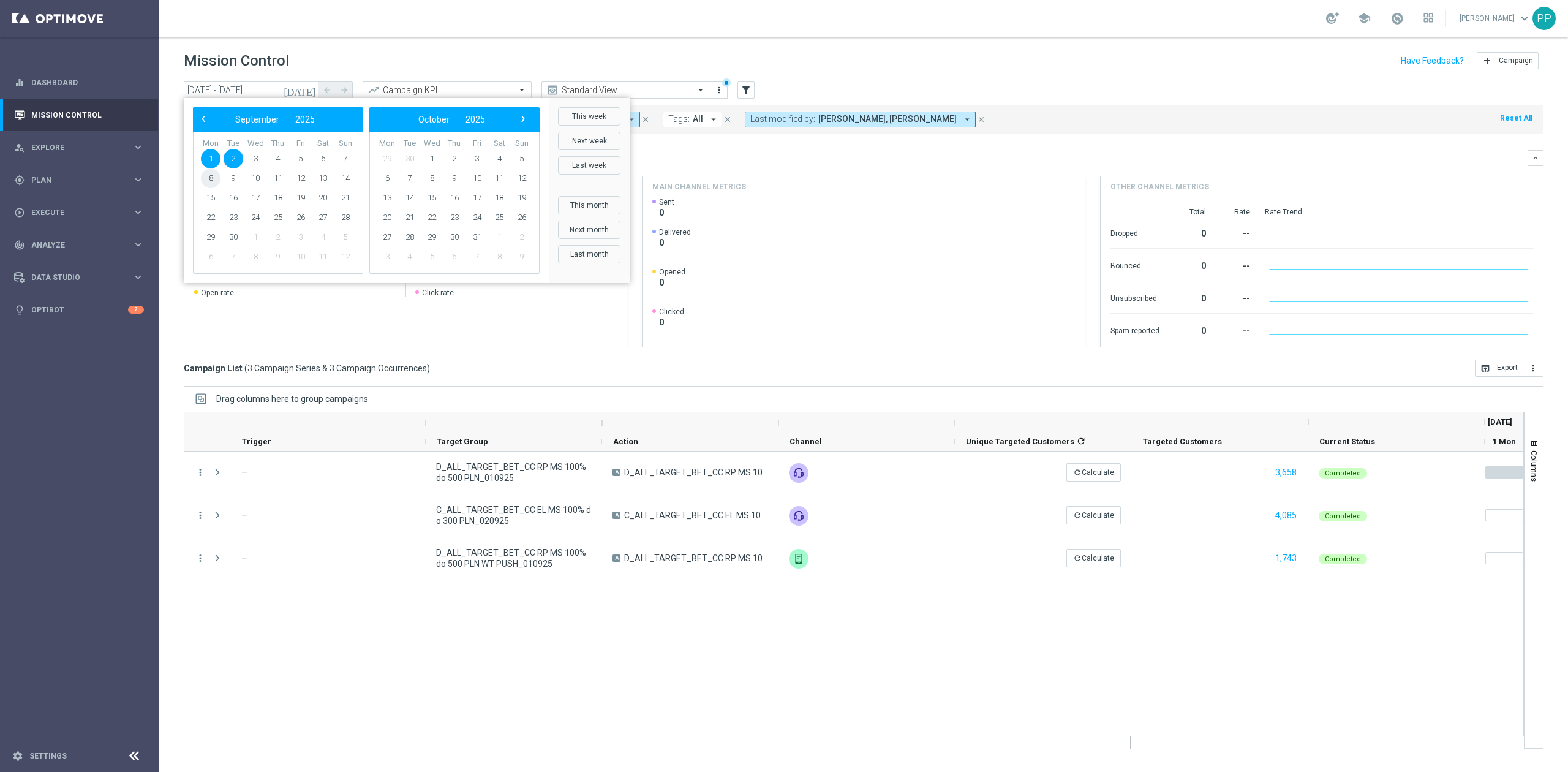
drag, startPoint x: 220, startPoint y: 180, endPoint x: 212, endPoint y: 179, distance: 8.1
click at [212, 179] on span "8" at bounding box center [210, 179] width 20 height 20
type input "[DATE] - [DATE]"
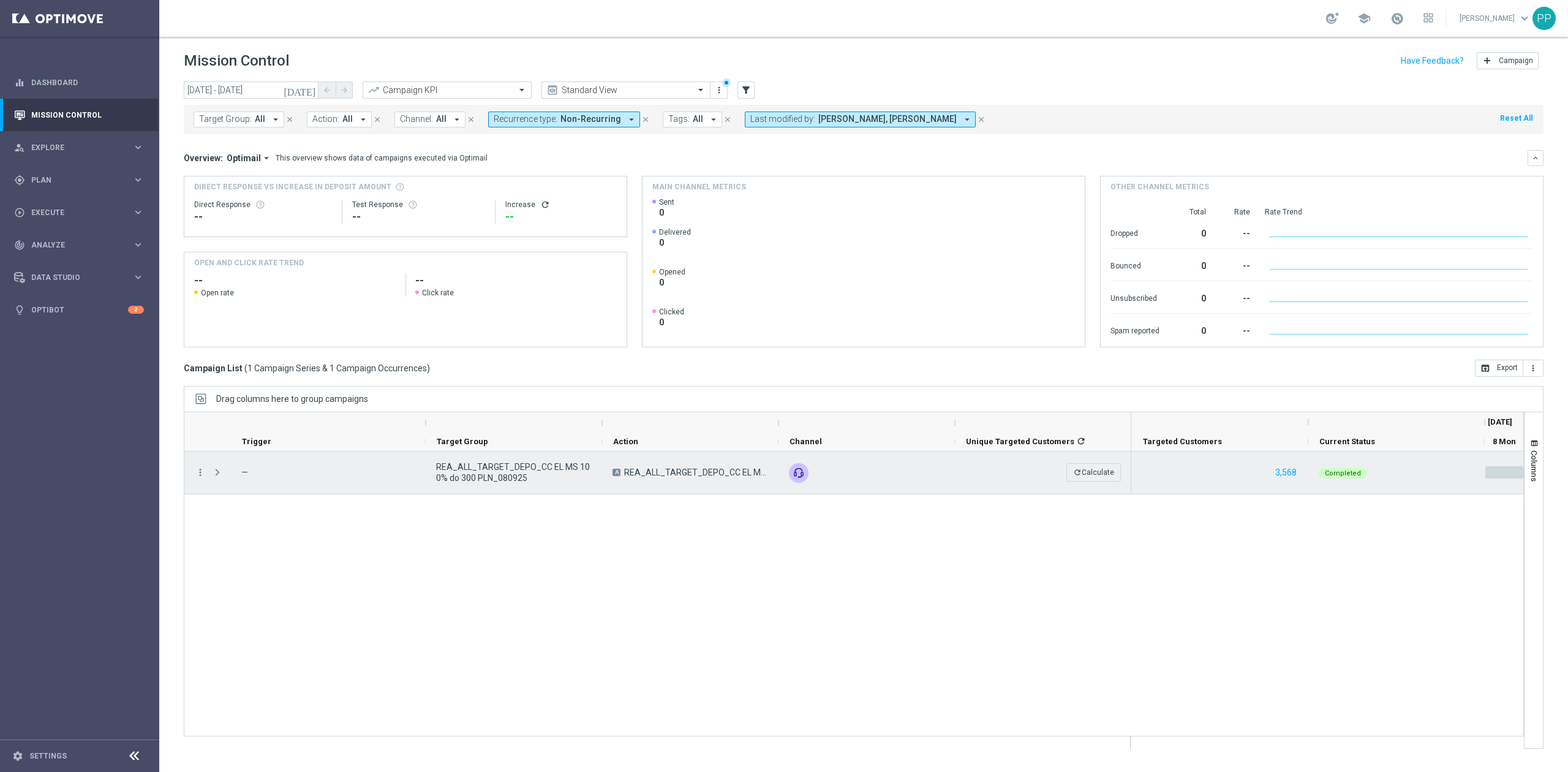
click at [495, 462] on span "REA_ALL_TARGET_DEPO_CC EL MS 100% do 300 PLN_080925" at bounding box center [513, 472] width 155 height 22
click at [201, 466] on icon "more_vert" at bounding box center [200, 472] width 11 height 11
click at [255, 542] on div "bar_chart Go to Campaign Analysis" at bounding box center [276, 549] width 138 height 17
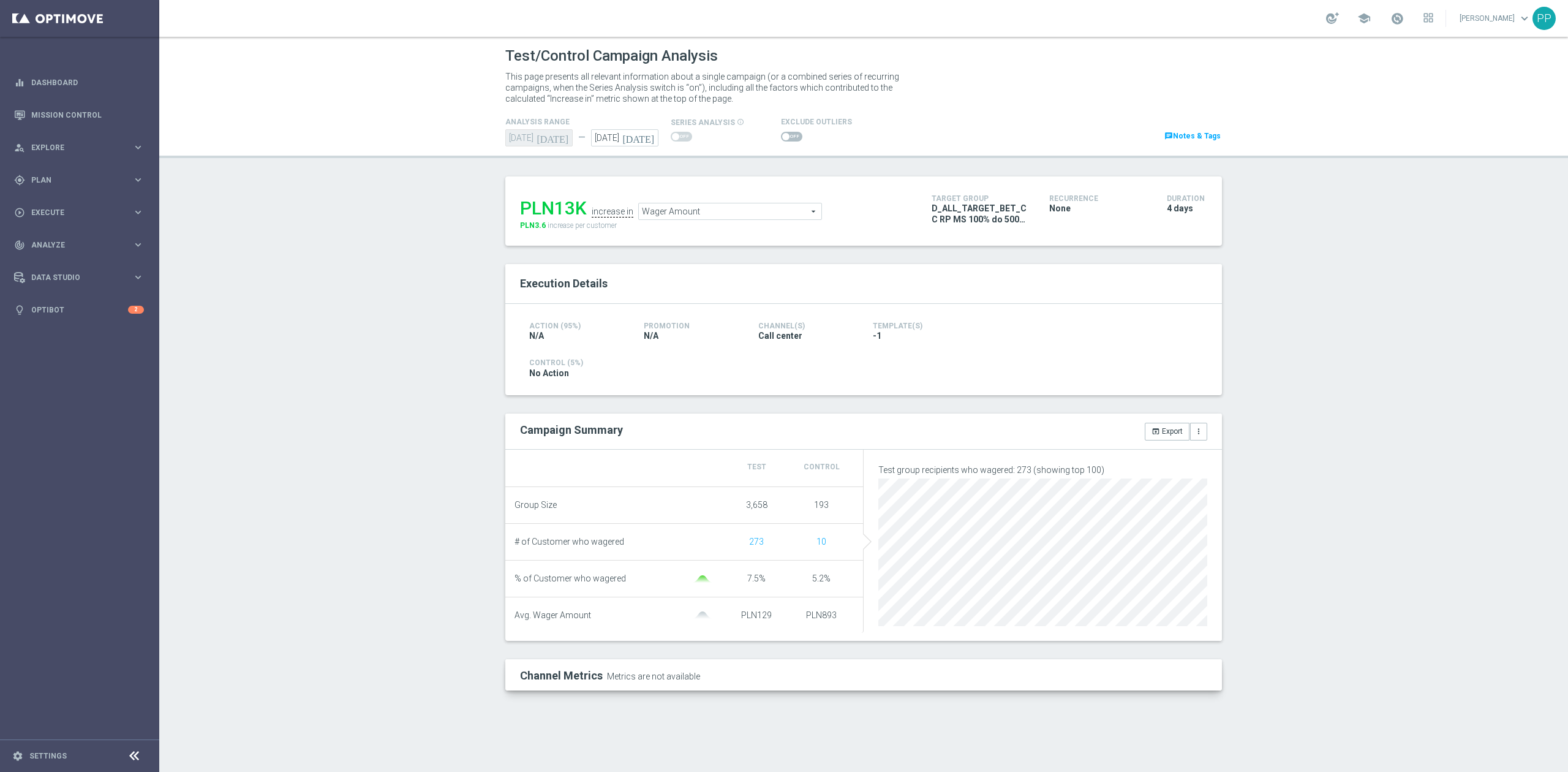
click at [794, 135] on span at bounding box center [792, 136] width 22 height 10
click at [794, 135] on input "checkbox" at bounding box center [792, 136] width 22 height 10
click at [744, 209] on span "Wager Amount" at bounding box center [745, 212] width 182 height 16
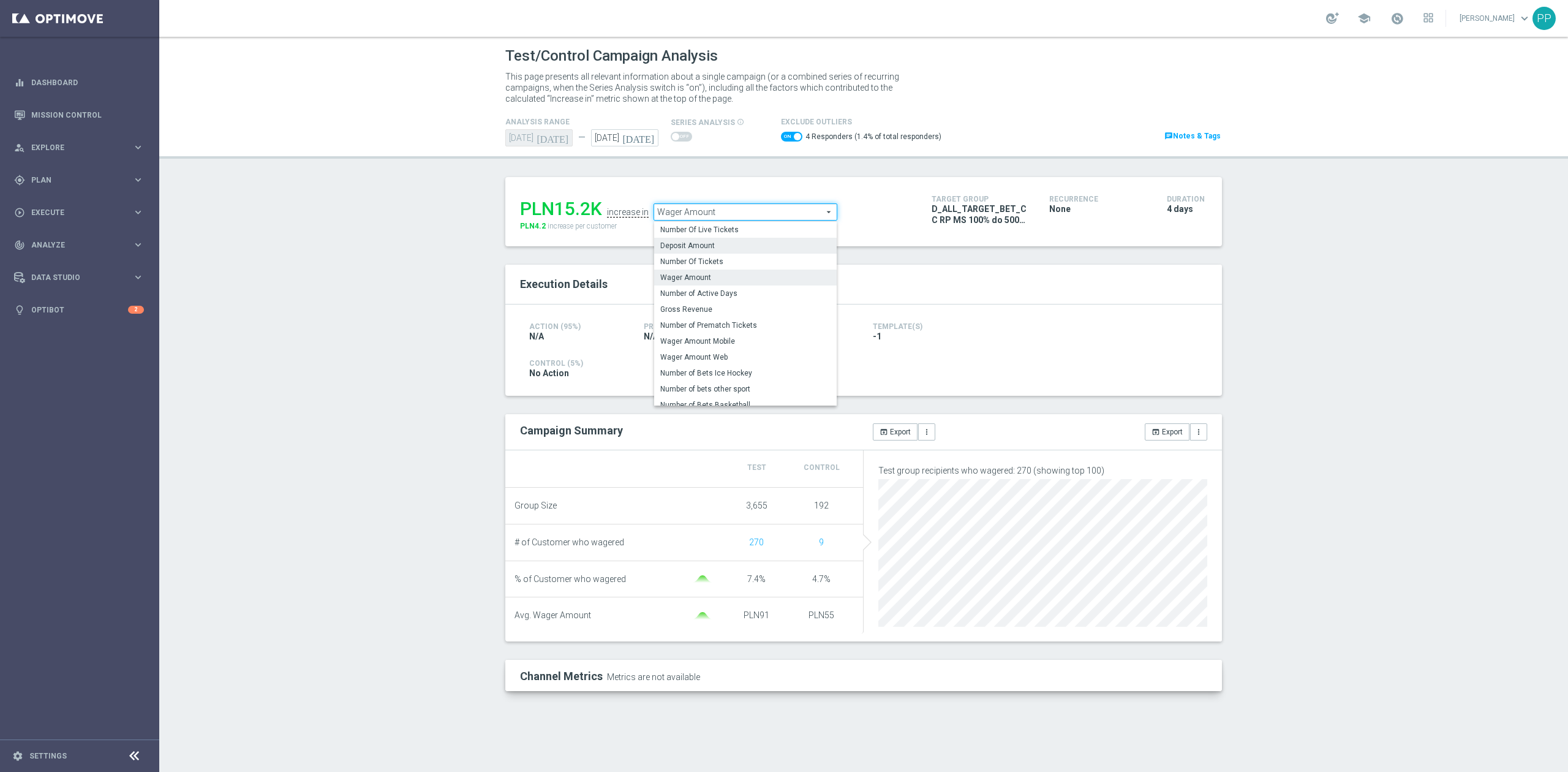
click at [725, 248] on span "Deposit Amount" at bounding box center [745, 245] width 170 height 10
checkbox input "false"
type input "Deposit Amount"
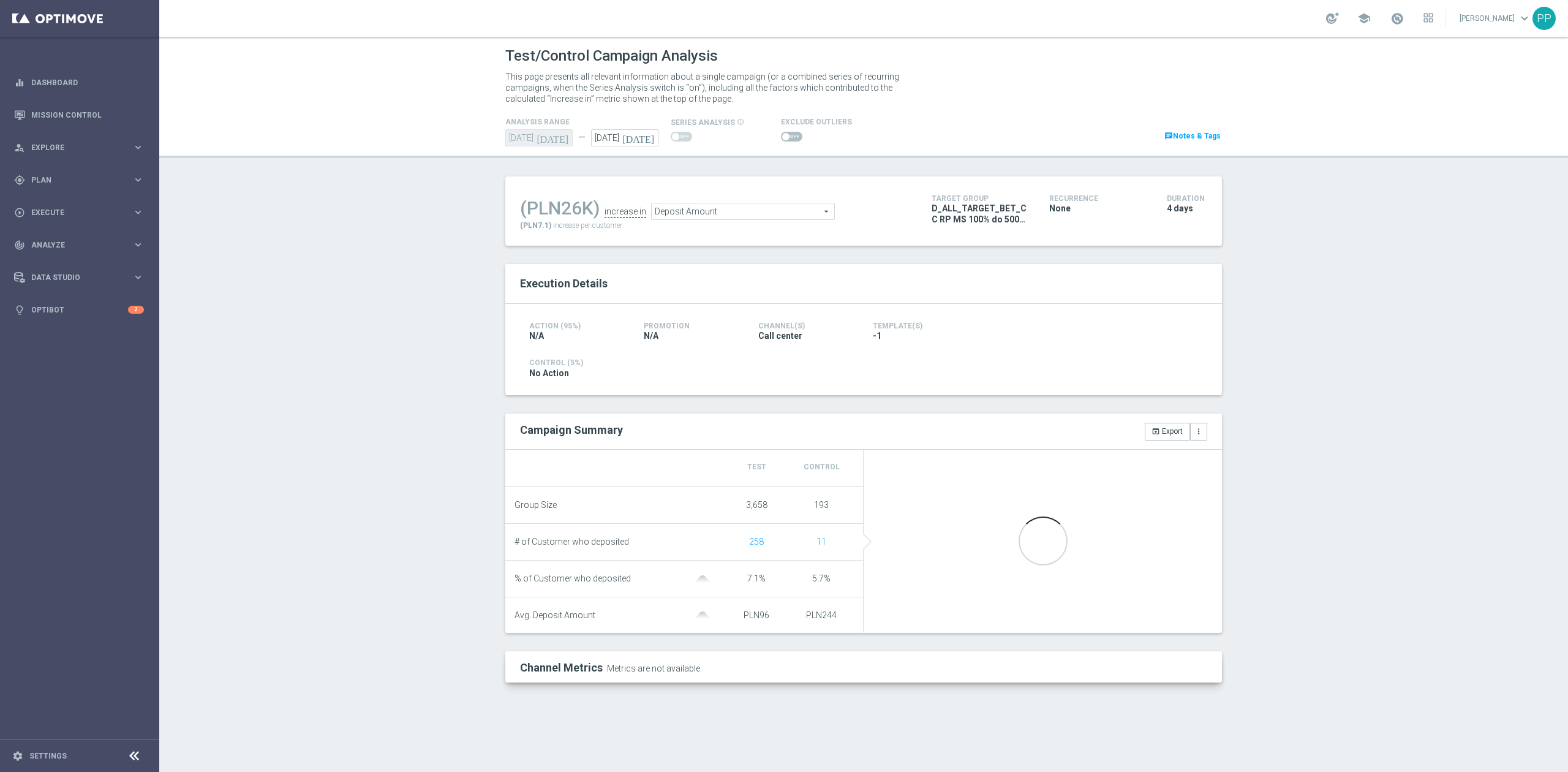
click at [785, 135] on span at bounding box center [792, 136] width 22 height 10
click at [785, 135] on input "checkbox" at bounding box center [792, 136] width 22 height 10
checkbox input "true"
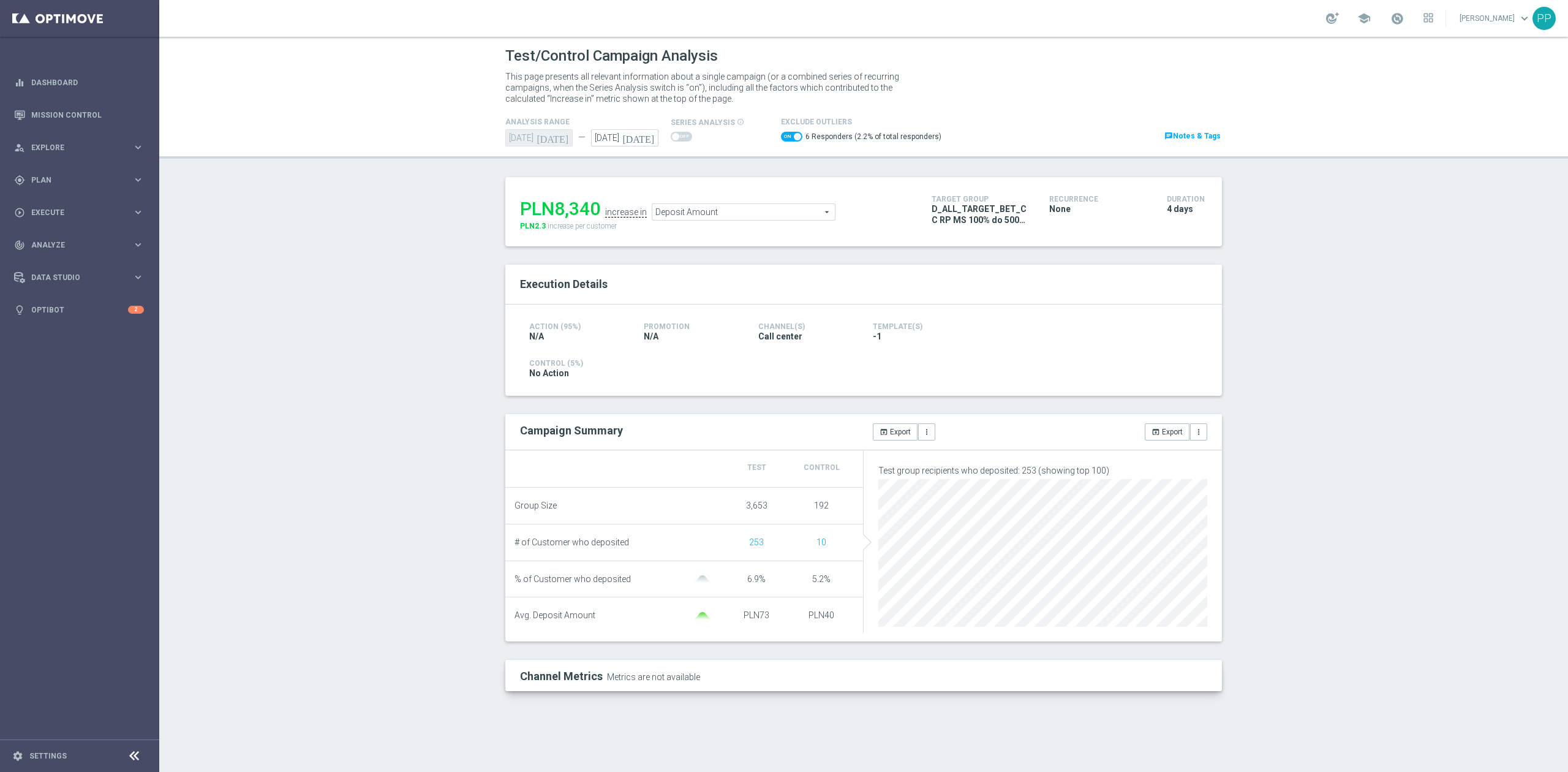
click at [946, 204] on span "D_ALL_TARGET_BET_CC RP MS 100% do 500 PLN_010925" at bounding box center [980, 214] width 99 height 22
copy div "D_ALL_TARGET_BET_CC RP MS 100% do 500 PLN_010925"
click at [694, 216] on span "Deposit Amount" at bounding box center [745, 211] width 182 height 16
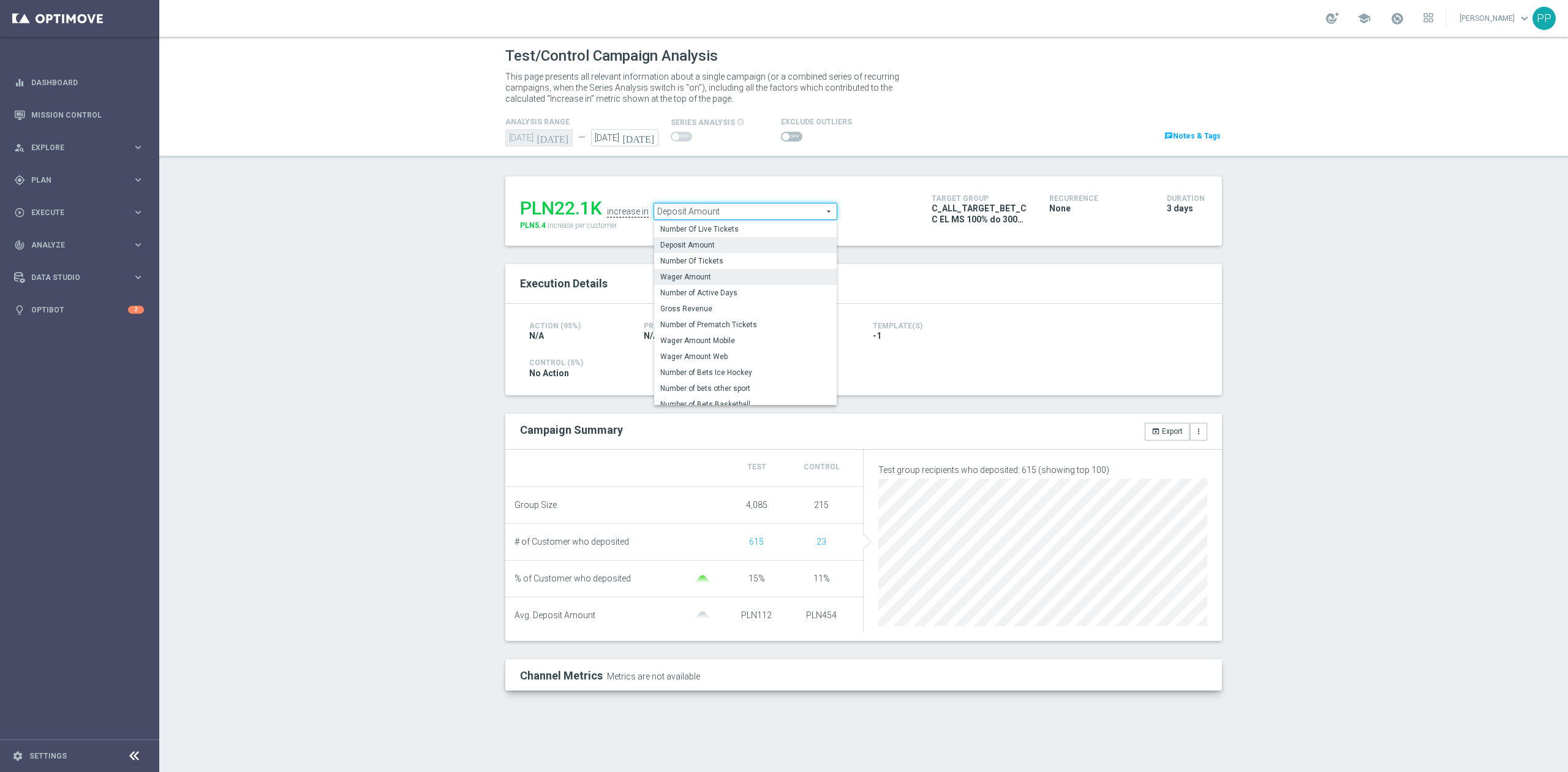
click at [700, 272] on span "Wager Amount" at bounding box center [745, 277] width 170 height 10
type input "Wager Amount"
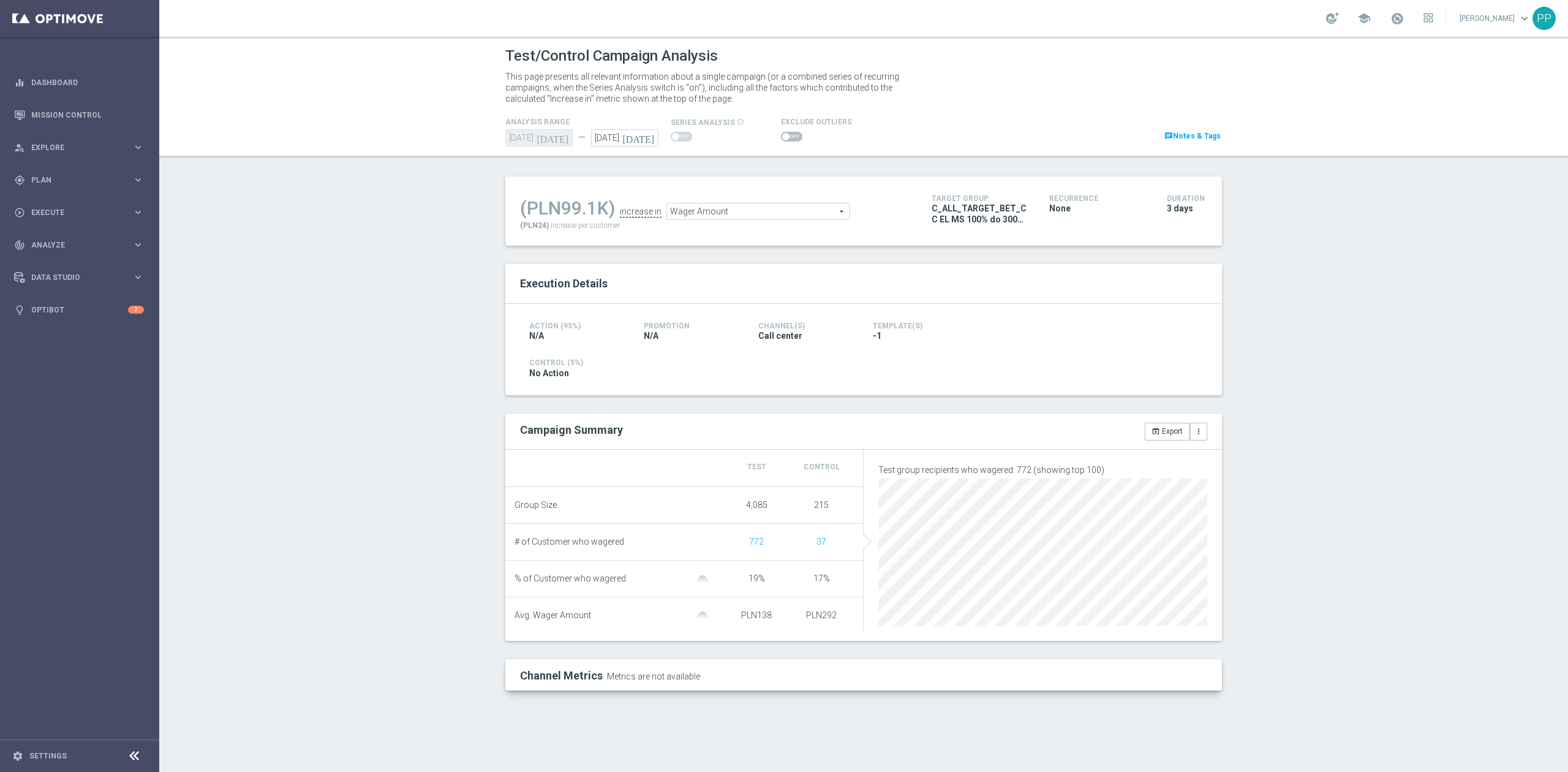
drag, startPoint x: 791, startPoint y: 139, endPoint x: 554, endPoint y: 231, distance: 254.2
click at [791, 139] on span at bounding box center [792, 136] width 22 height 10
click at [791, 139] on input "checkbox" at bounding box center [792, 136] width 22 height 10
click at [684, 211] on span "Wager Amount" at bounding box center [755, 212] width 182 height 16
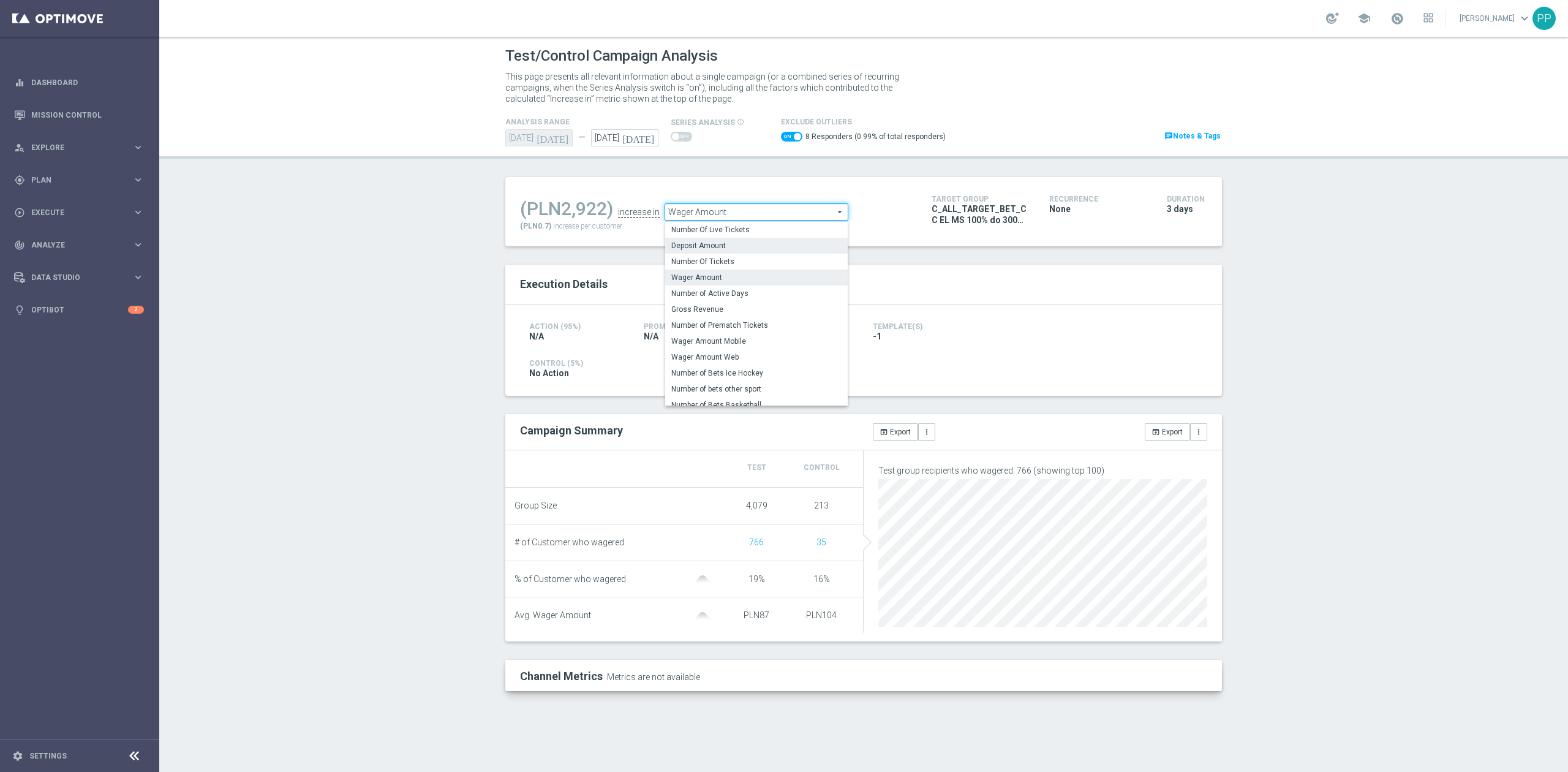
click at [721, 248] on span "Deposit Amount" at bounding box center [756, 245] width 170 height 10
checkbox input "false"
type input "Deposit Amount"
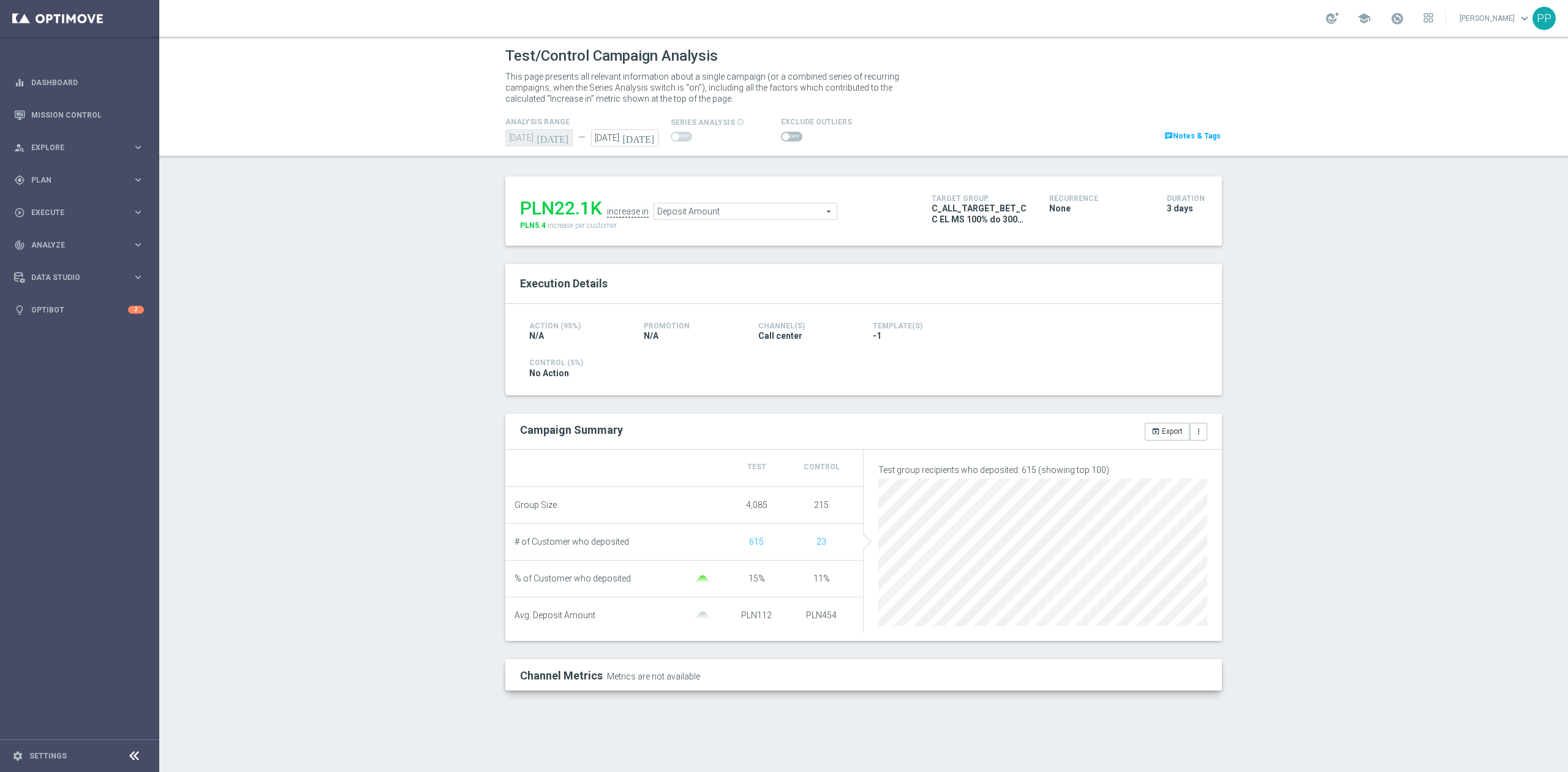
drag, startPoint x: 792, startPoint y: 135, endPoint x: 593, endPoint y: 230, distance: 220.5
click at [792, 135] on span at bounding box center [792, 136] width 22 height 10
click at [792, 135] on input "checkbox" at bounding box center [792, 136] width 22 height 10
checkbox input "true"
click at [999, 211] on span "C_ALL_TARGET_BET_CC EL MS 100% do 300 PLN_020925" at bounding box center [980, 214] width 99 height 22
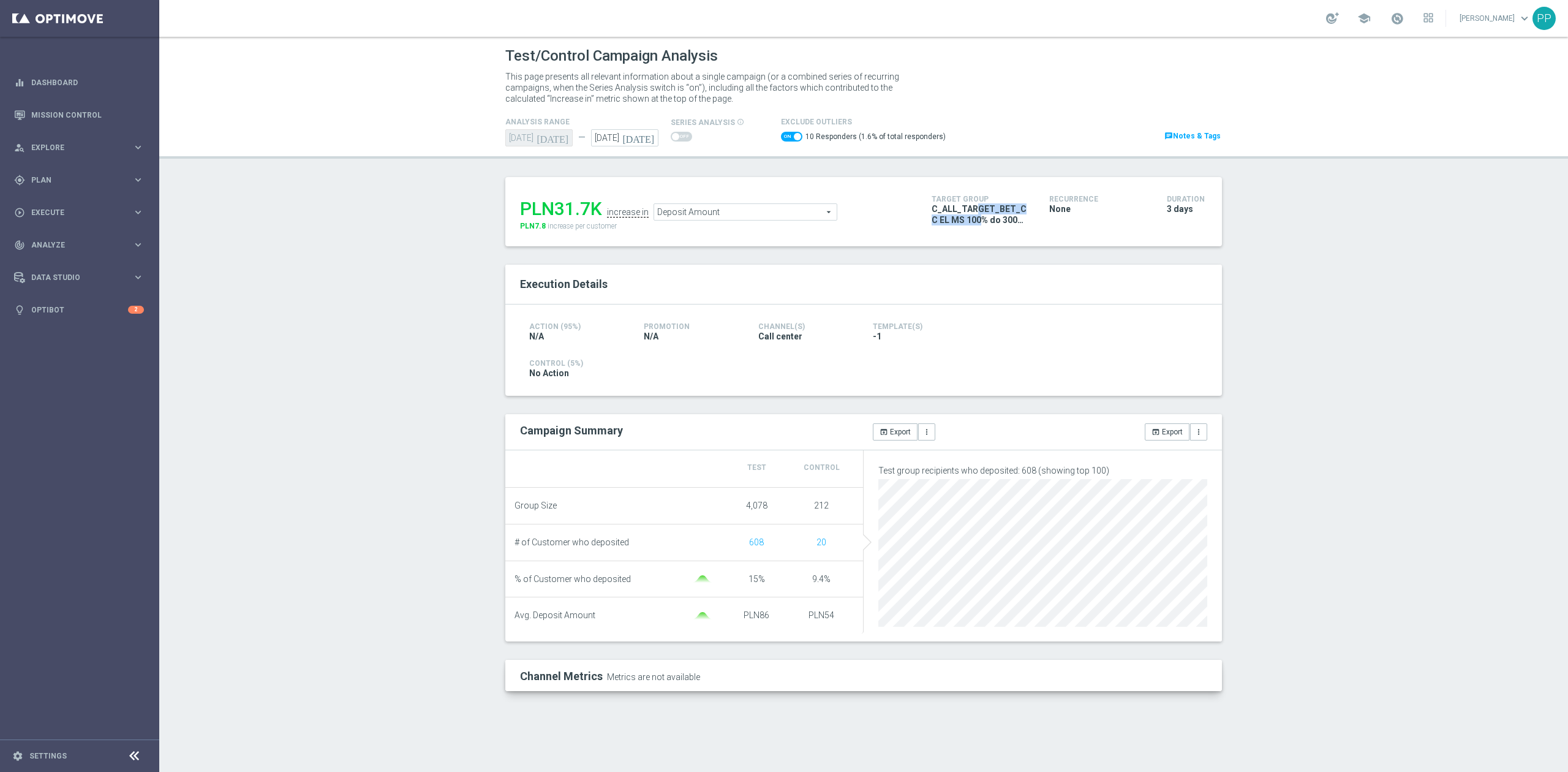
click at [999, 211] on span "C_ALL_TARGET_BET_CC EL MS 100% do 300 PLN_020925" at bounding box center [980, 214] width 99 height 22
copy div "C_ALL_TARGET_BET_CC EL MS 100% do 300 PLN_020925"
click at [717, 210] on span "Deposit Amount" at bounding box center [745, 211] width 182 height 16
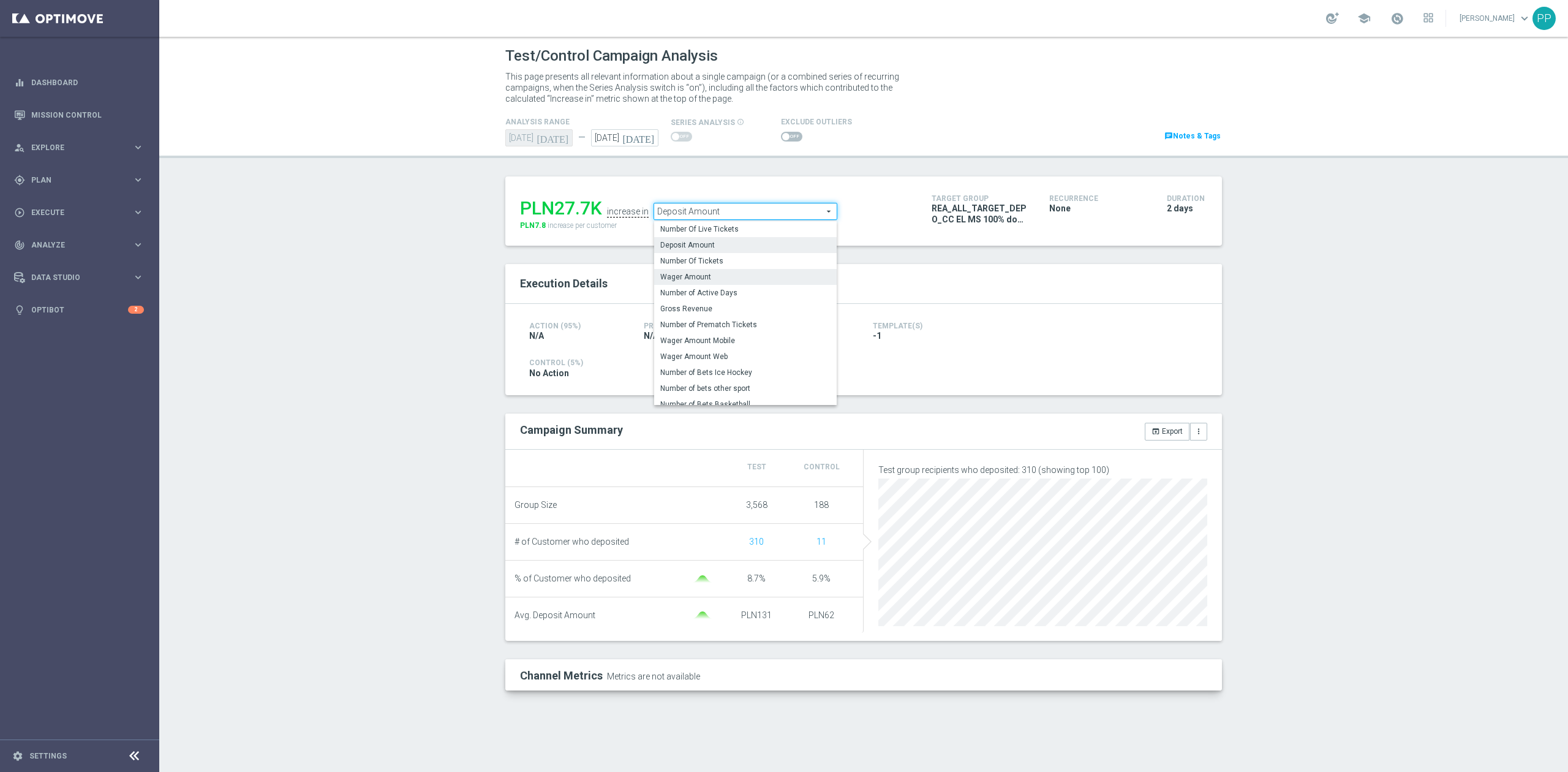
click at [696, 275] on span "Wager Amount" at bounding box center [745, 277] width 170 height 10
type input "Wager Amount"
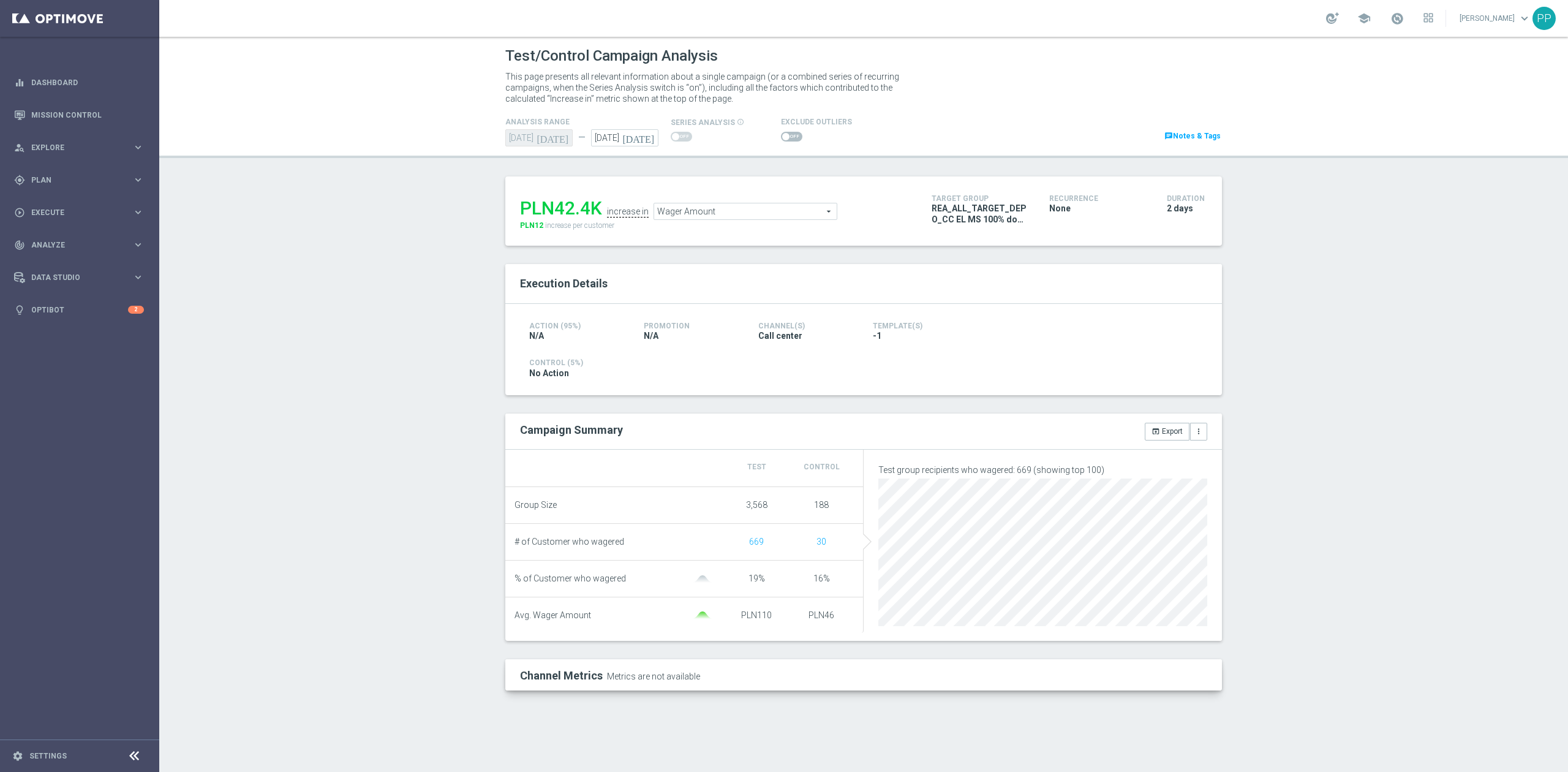
click at [782, 138] on span at bounding box center [785, 137] width 7 height 7
click at [781, 138] on input "checkbox" at bounding box center [792, 136] width 22 height 10
click at [692, 210] on span "Wager Amount" at bounding box center [745, 212] width 182 height 16
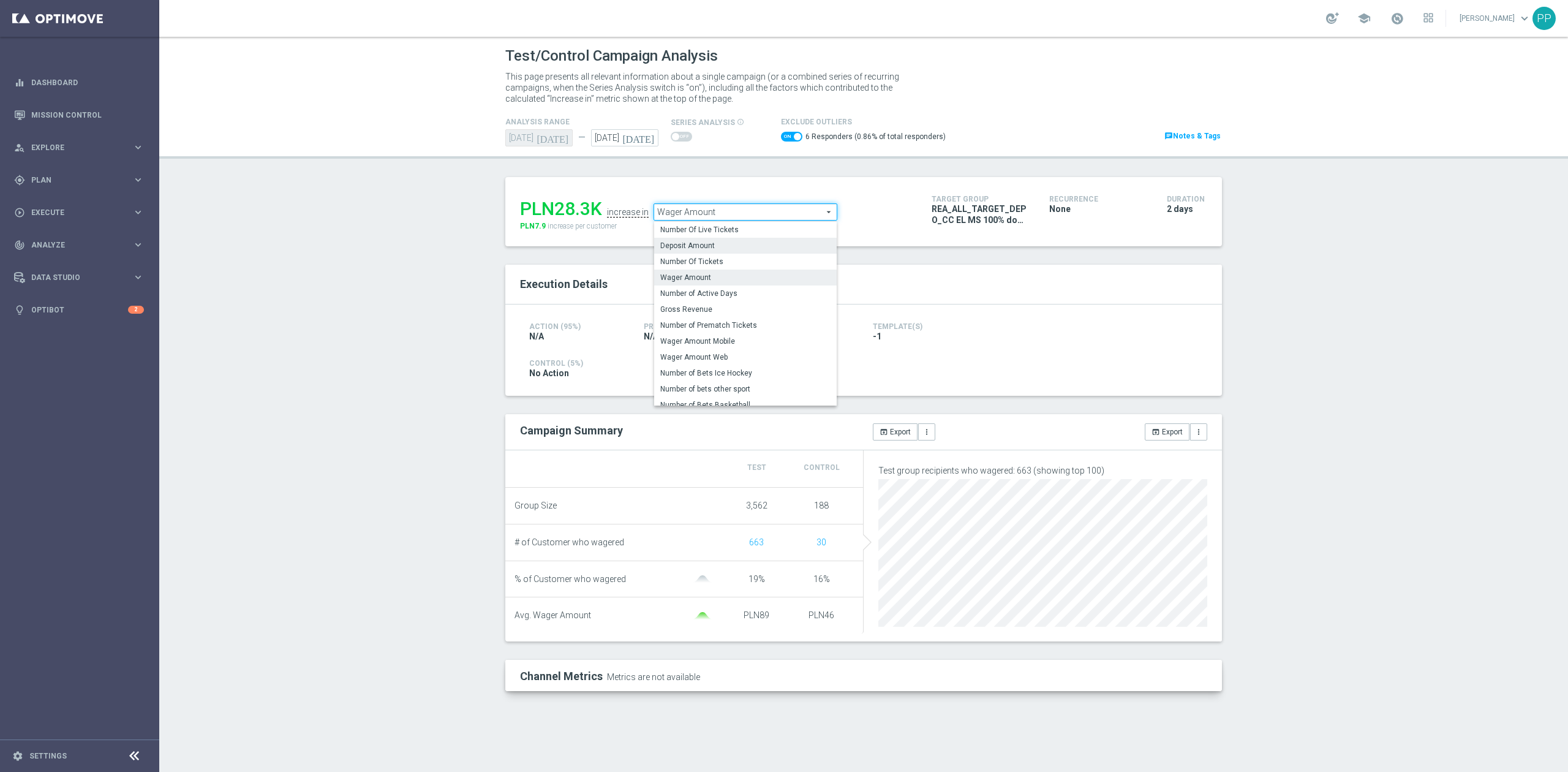
click at [751, 249] on span "Deposit Amount" at bounding box center [745, 245] width 170 height 10
checkbox input "false"
type input "Deposit Amount"
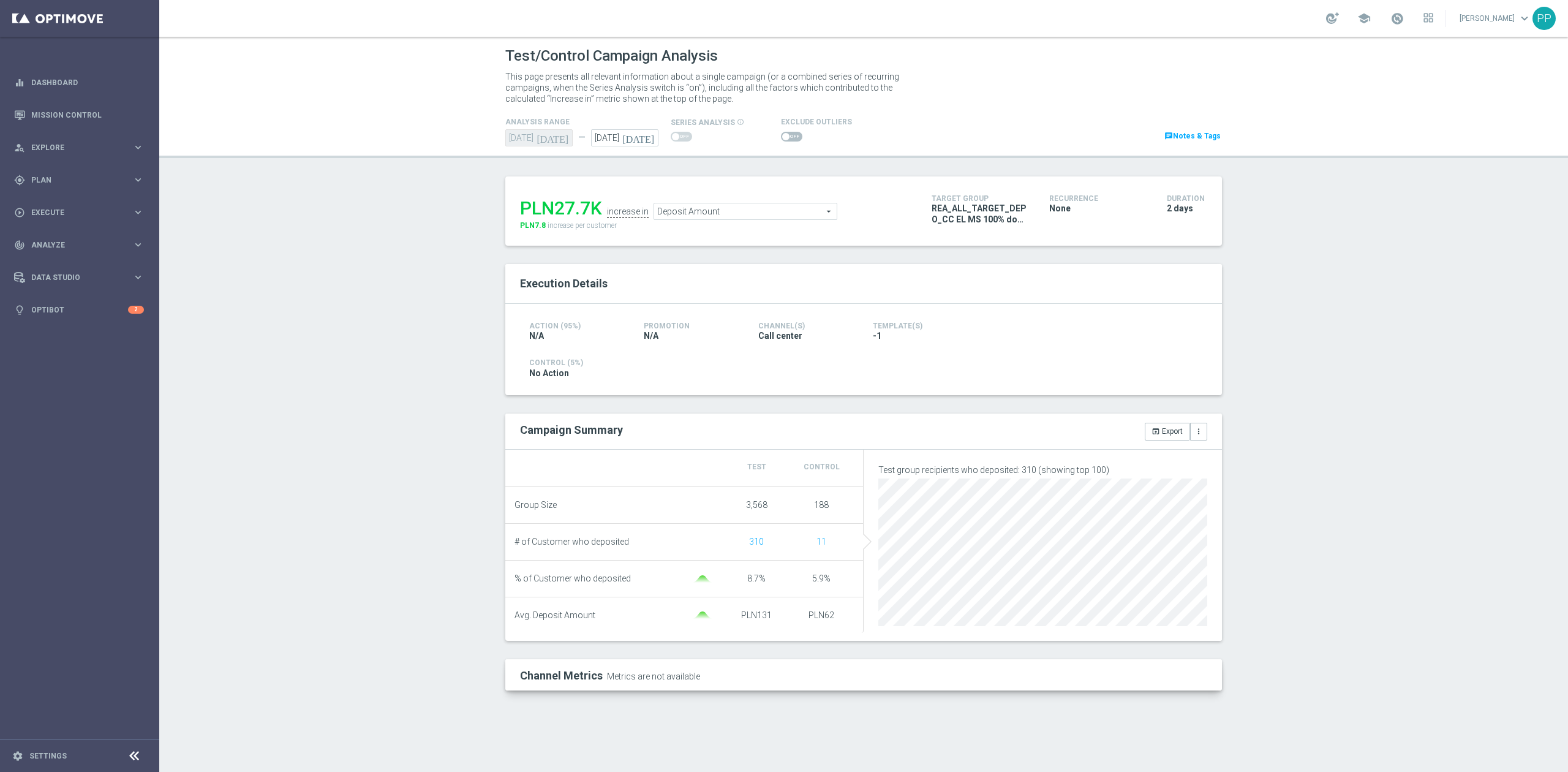
click at [785, 138] on span at bounding box center [792, 136] width 22 height 10
click at [785, 138] on input "checkbox" at bounding box center [792, 136] width 22 height 10
checkbox input "true"
click at [979, 213] on span "REA_ALL_TARGET_DEPO_CC EL MS 100% do 300 PLN_080925" at bounding box center [980, 214] width 99 height 22
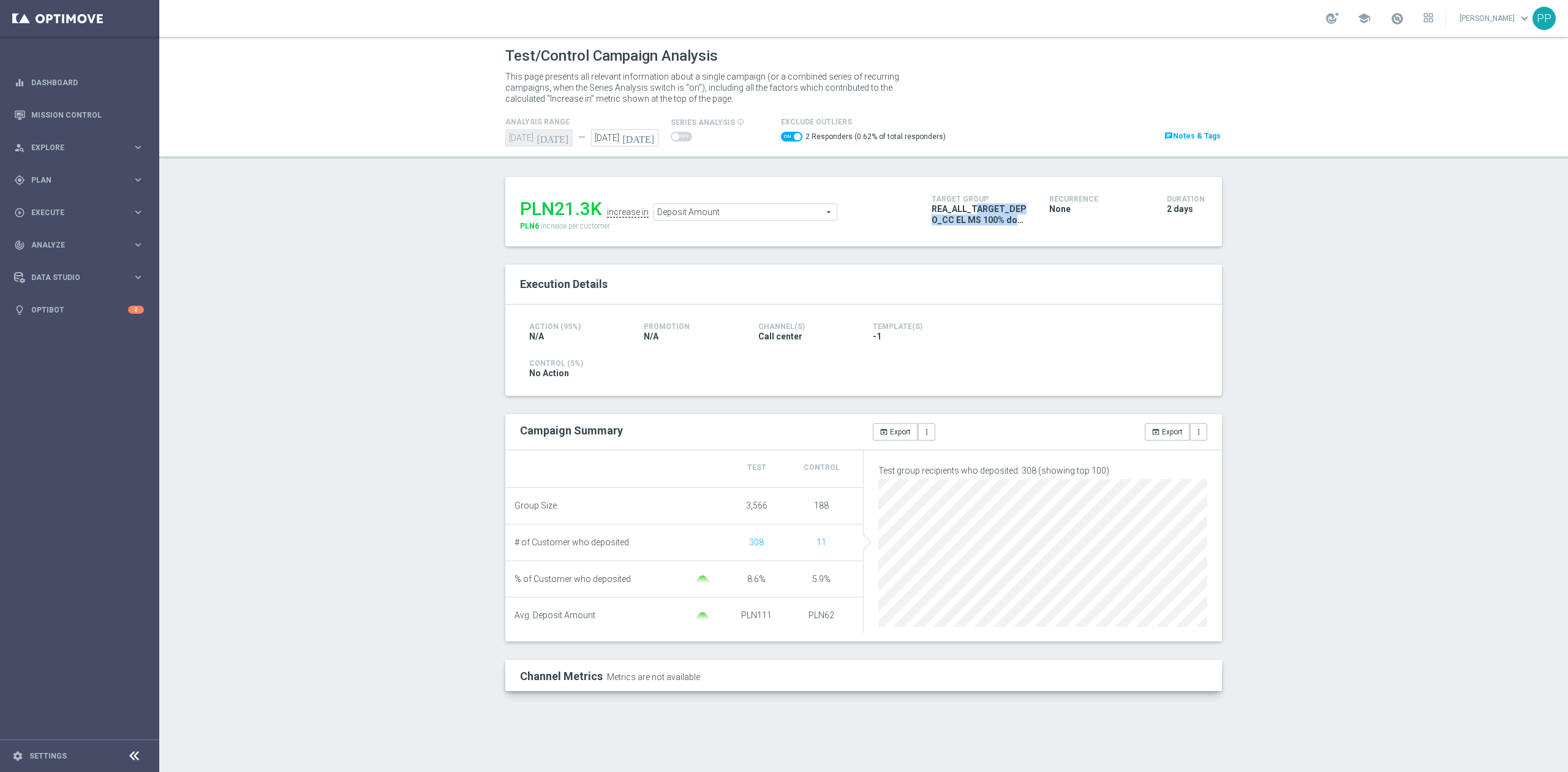
click at [979, 213] on span "REA_ALL_TARGET_DEPO_CC EL MS 100% do 300 PLN_080925" at bounding box center [980, 214] width 99 height 22
copy div "REA_ALL_TARGET_DEPO_CC EL MS 100% do 300 PLN_080925"
